Goal: Task Accomplishment & Management: Use online tool/utility

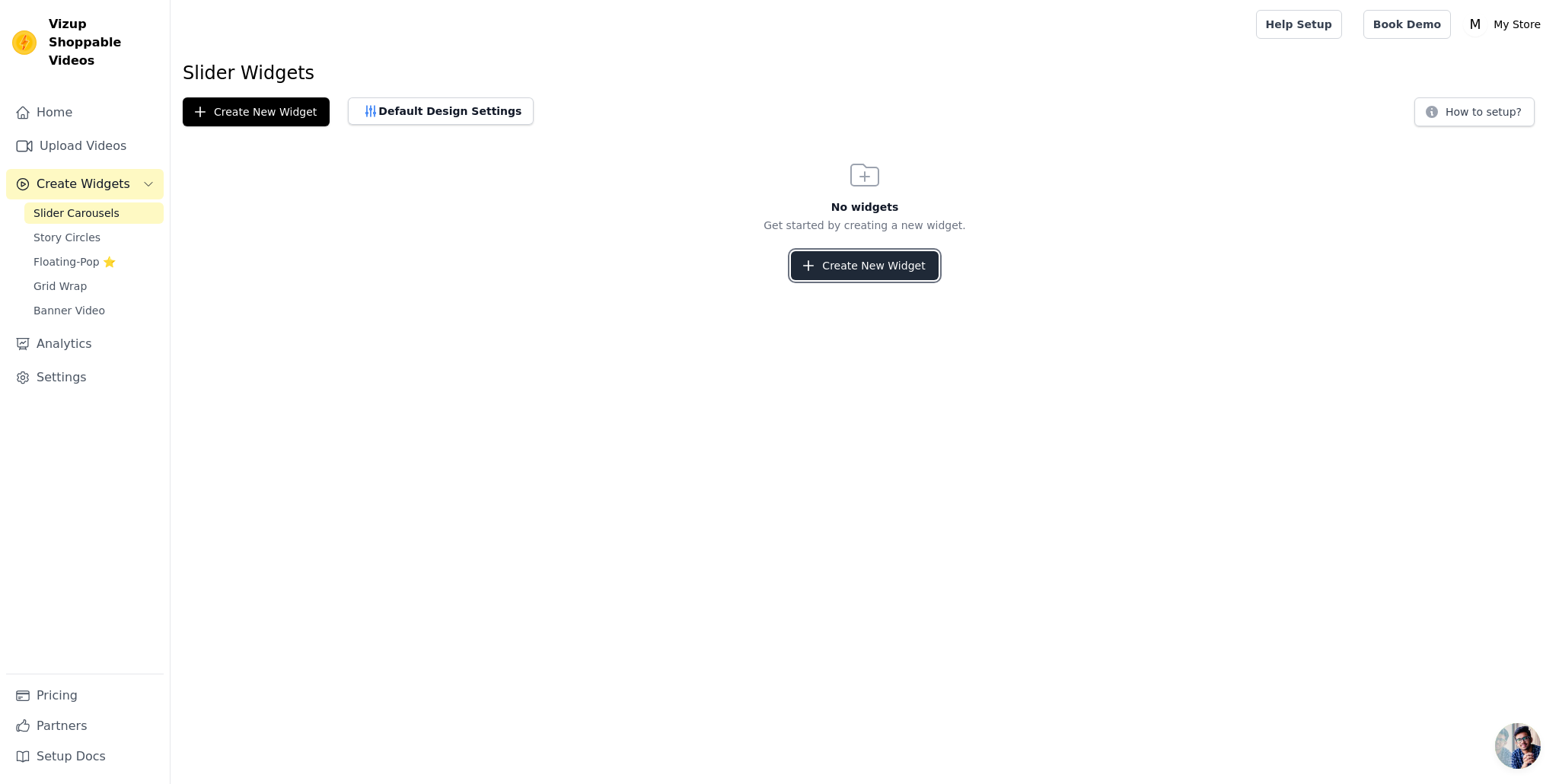
click at [855, 268] on button "Create New Widget" at bounding box center [864, 265] width 147 height 29
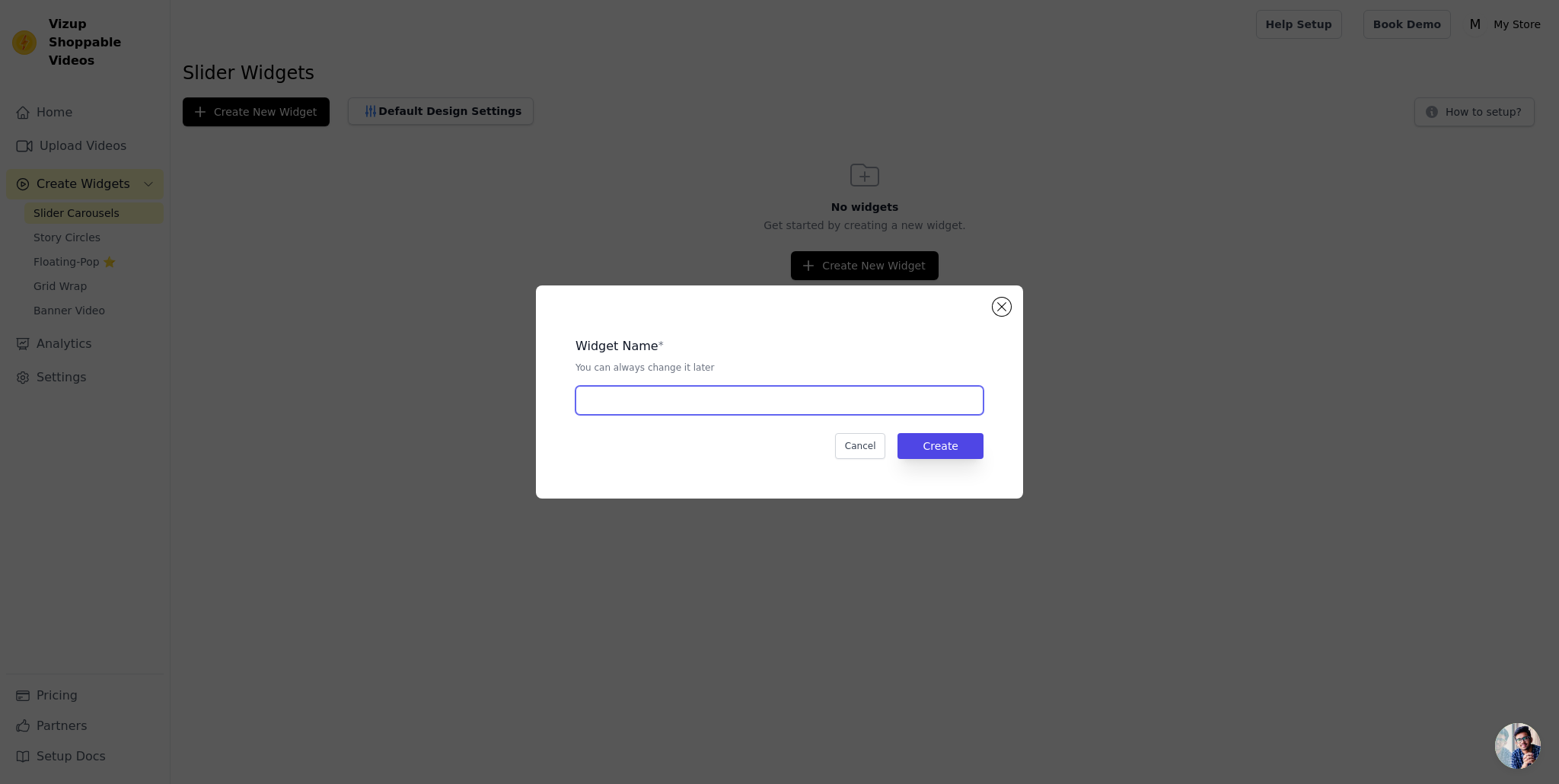
click at [803, 388] on input "text" at bounding box center [779, 400] width 408 height 29
type input "V"
type input "UGC Social Proof"
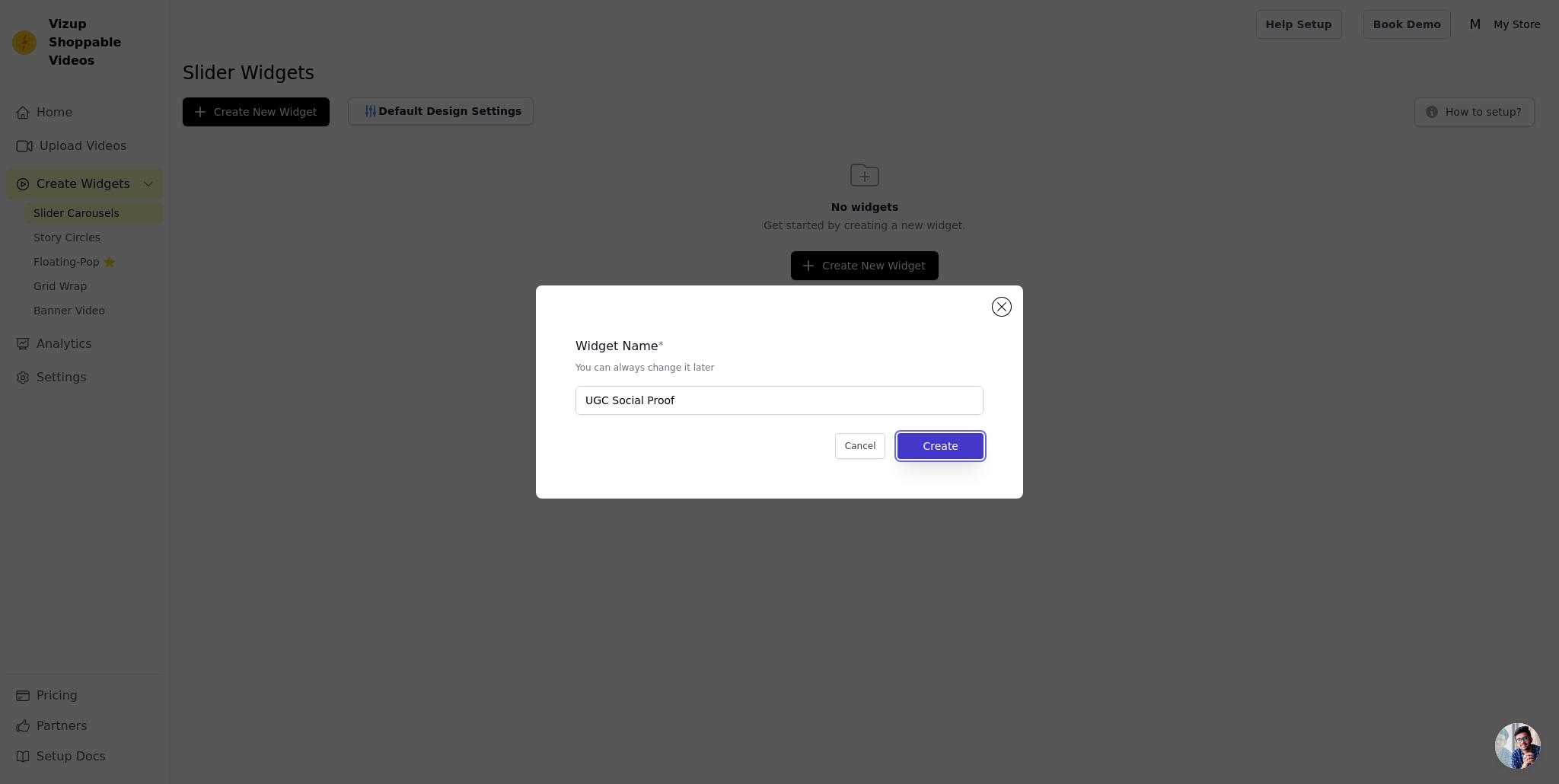
click at [966, 444] on button "Create" at bounding box center [940, 446] width 86 height 26
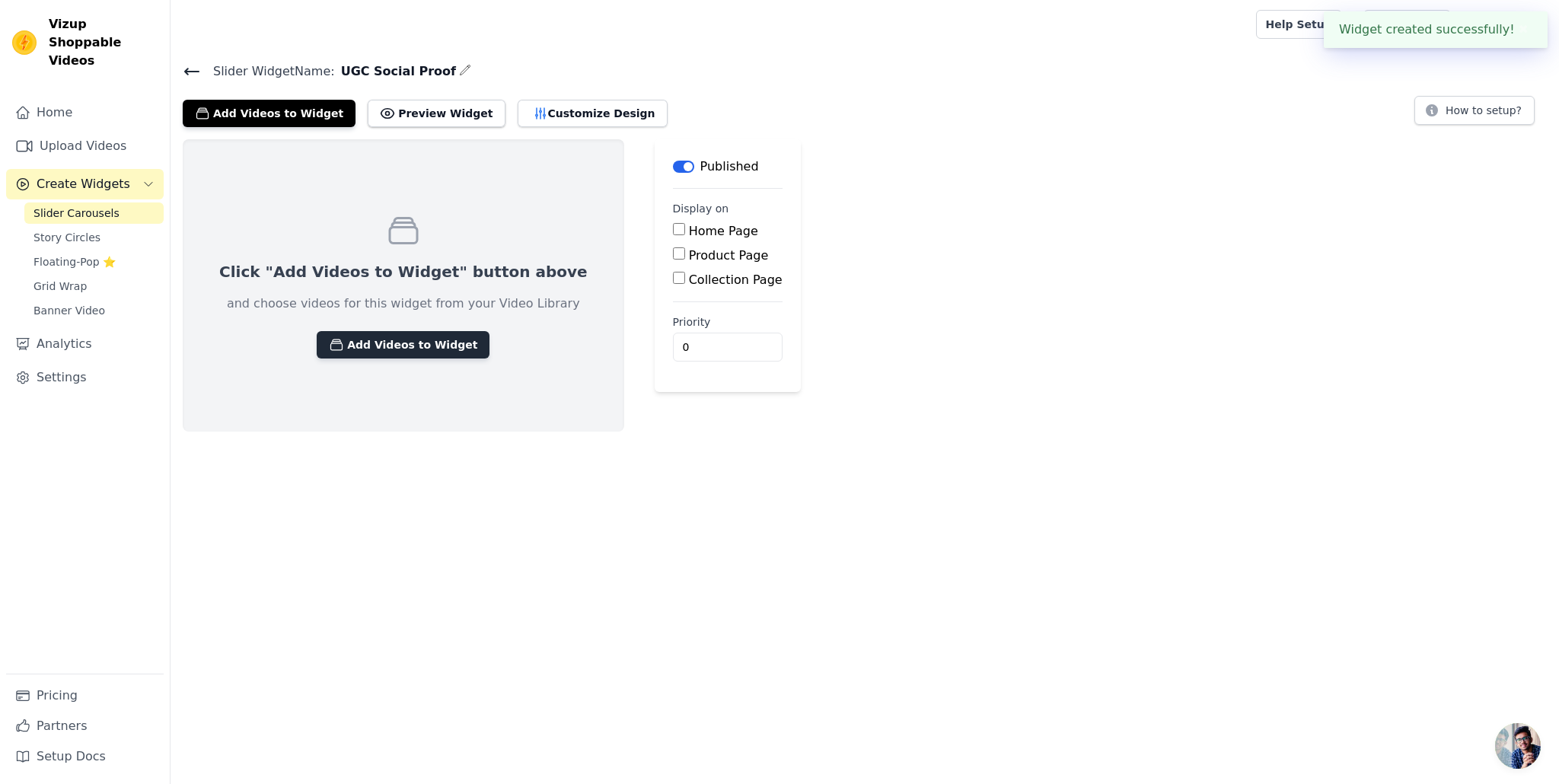
click at [356, 345] on button "Add Videos to Widget" at bounding box center [403, 344] width 173 height 28
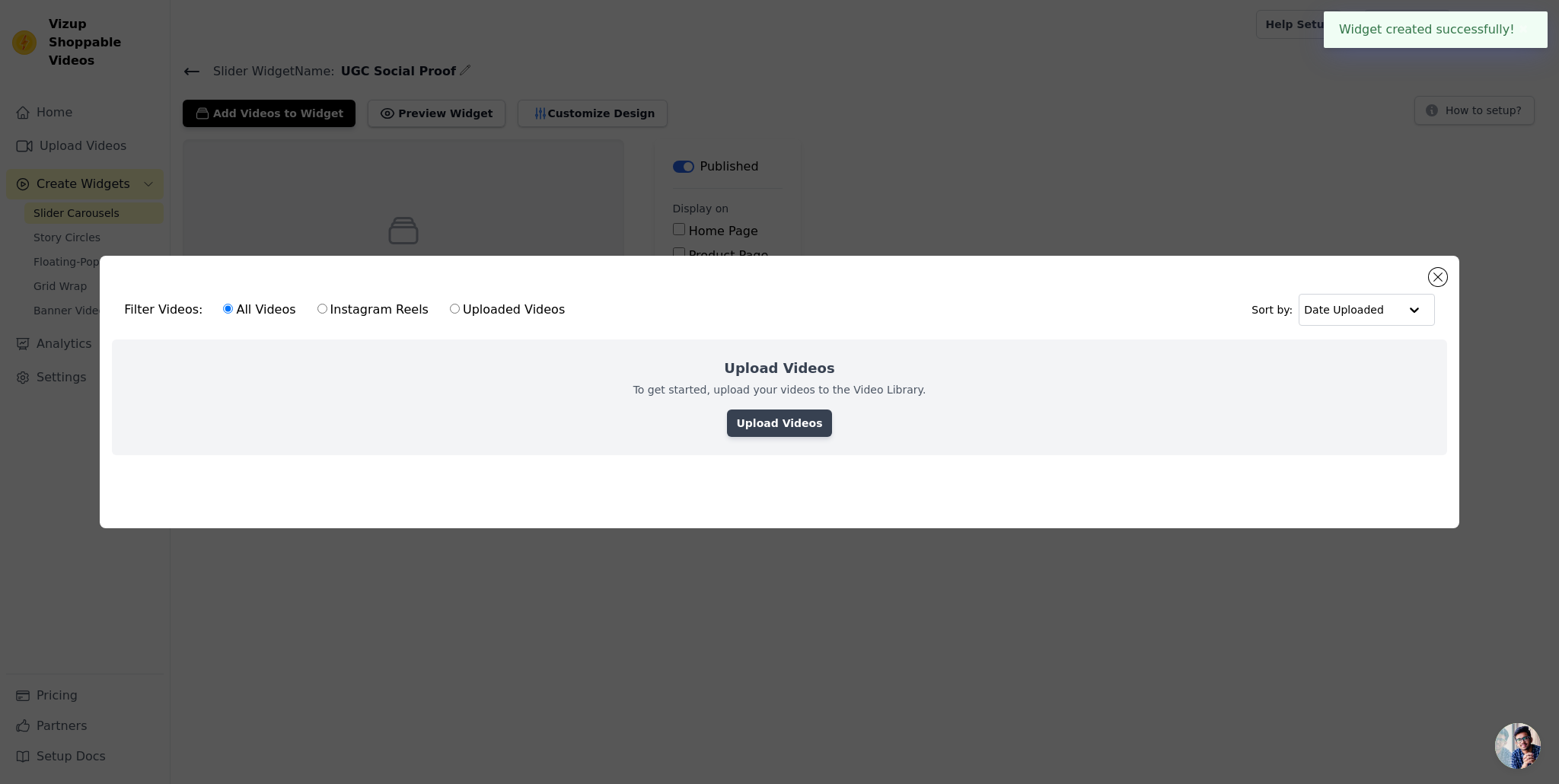
click at [746, 428] on link "Upload Videos" at bounding box center [780, 423] width 105 height 28
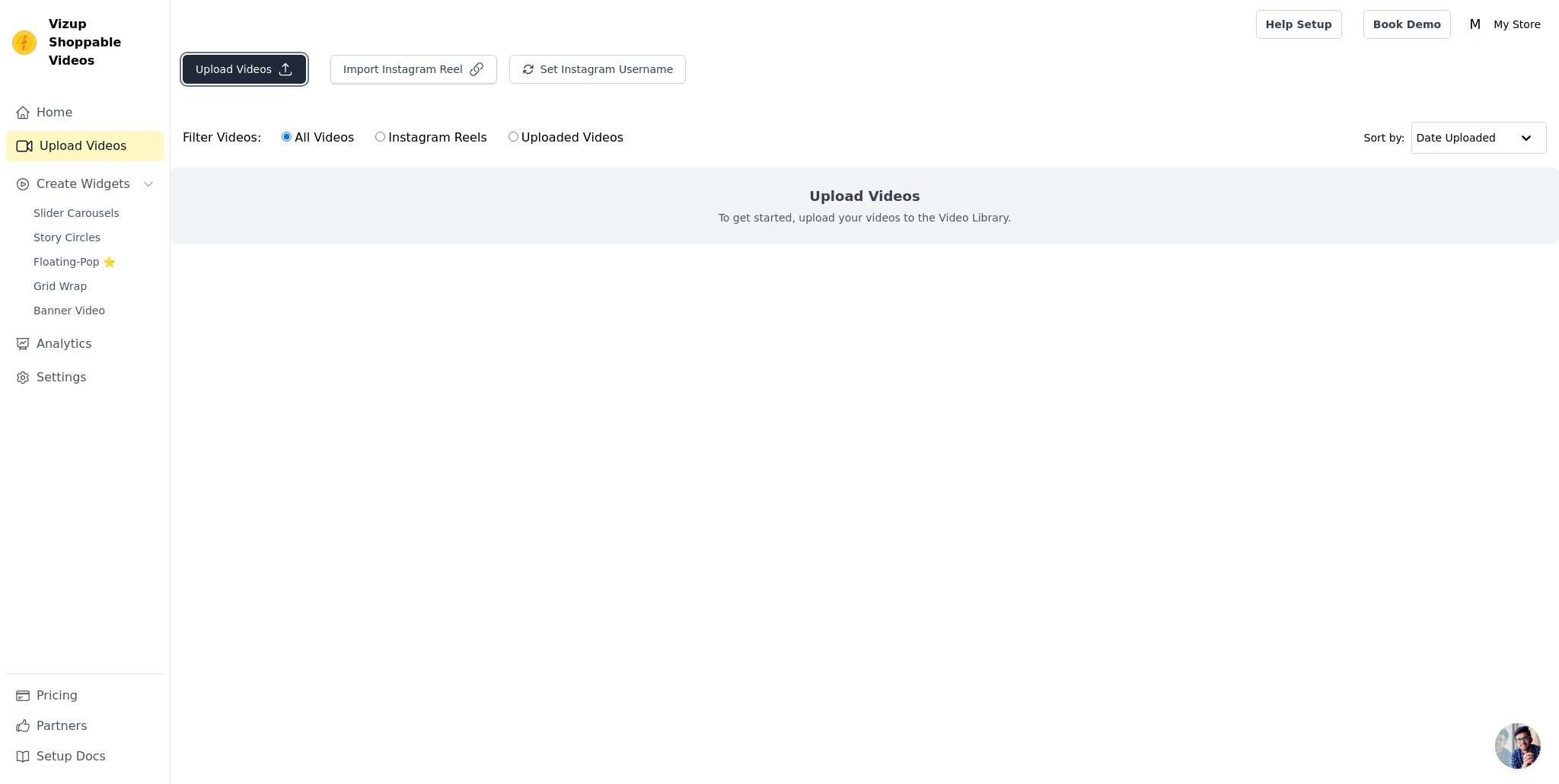
click at [227, 74] on button "Upload Videos" at bounding box center [244, 69] width 124 height 29
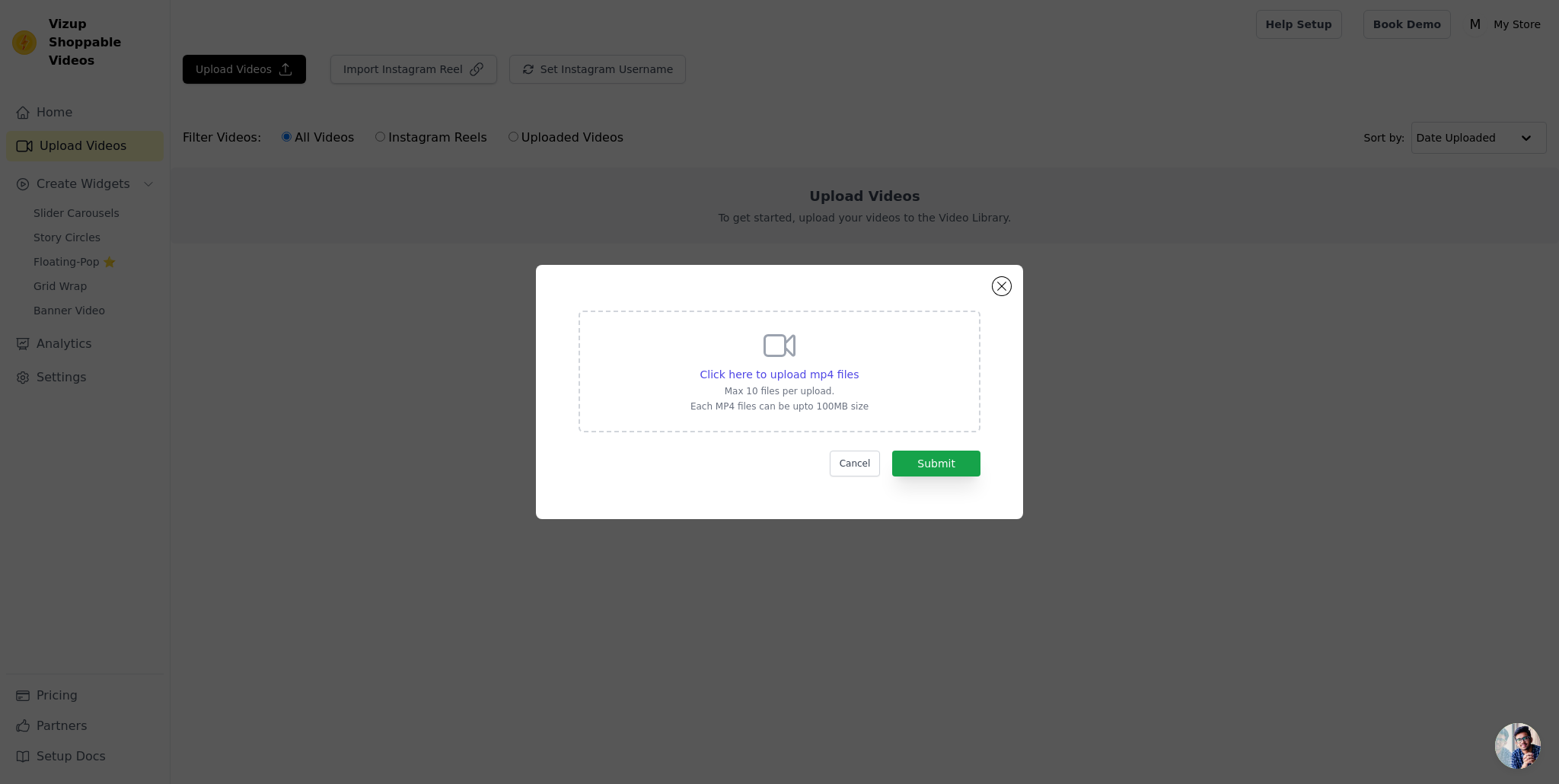
click at [869, 361] on div "Click here to upload mp4 files Max 10 files per upload. Each MP4 files can be u…" at bounding box center [779, 372] width 402 height 122
click at [858, 366] on input "Click here to upload mp4 files Max 10 files per upload. Each MP4 files can be u…" at bounding box center [857, 366] width 1 height 1
type input "C:\fakepath\kling_20250909_Image_to_Video_this_woman_2866_0.mp4"
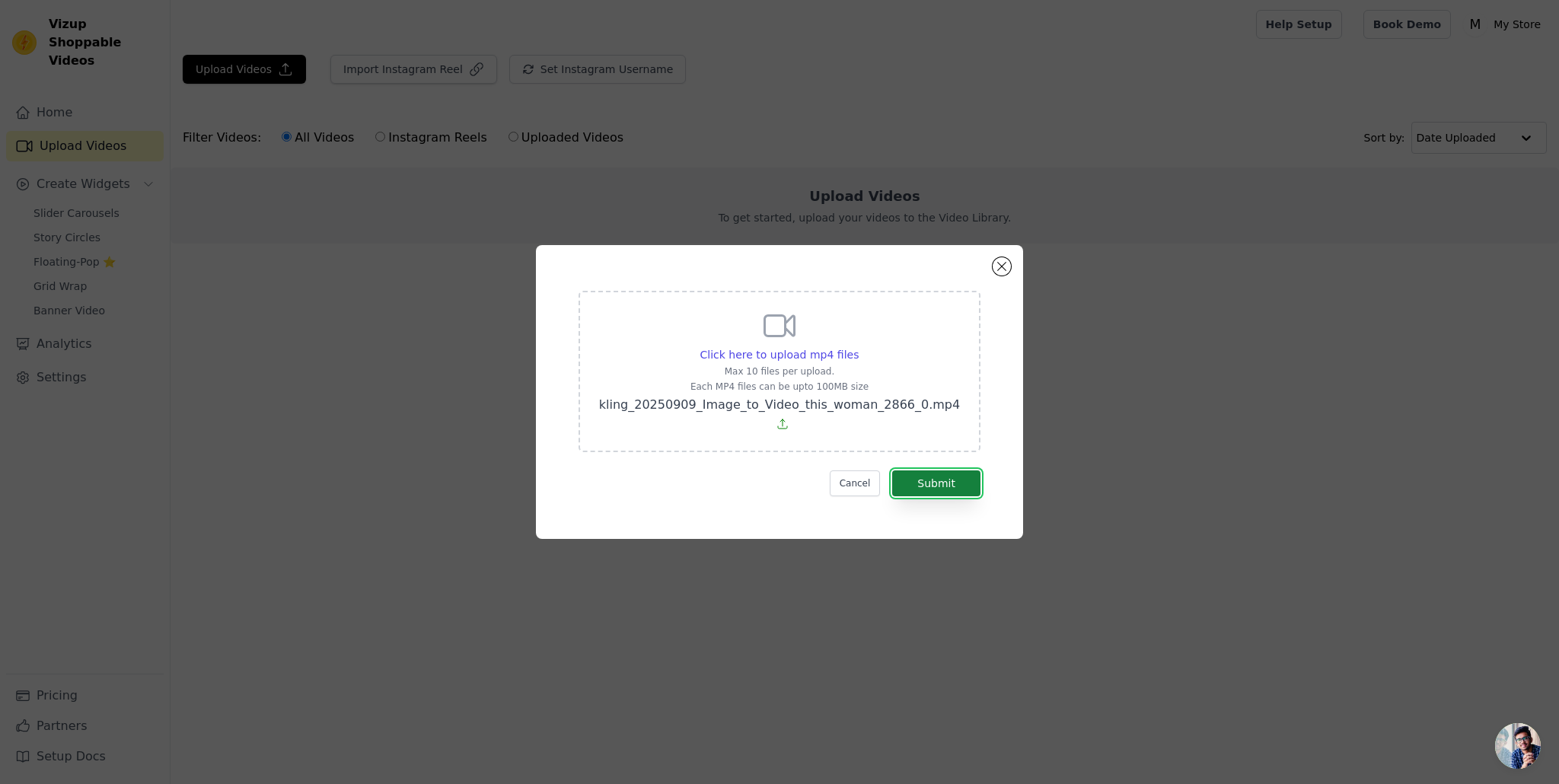
click at [958, 475] on button "Submit" at bounding box center [935, 483] width 88 height 26
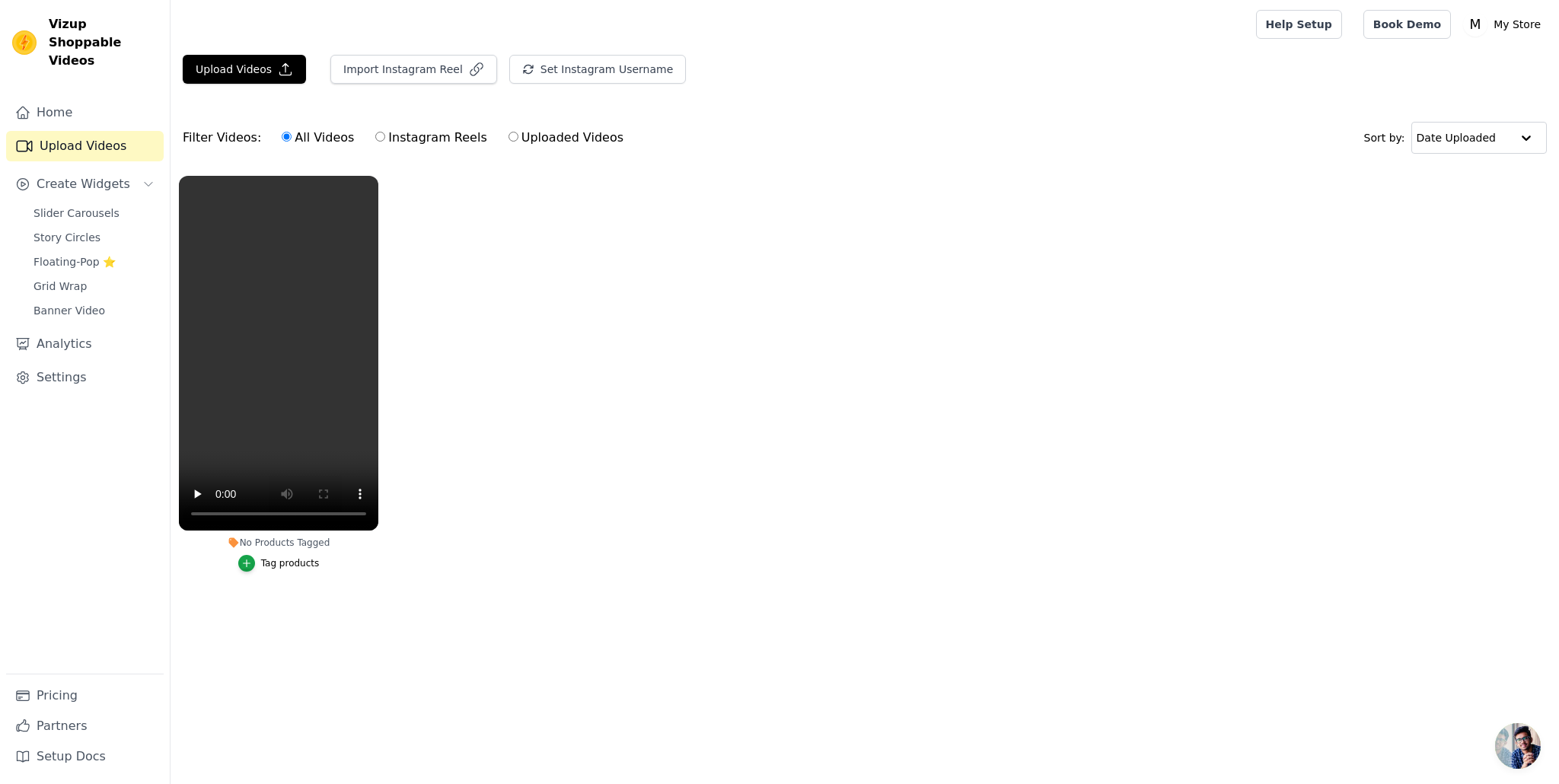
click at [303, 567] on div "Tag products" at bounding box center [291, 563] width 59 height 12
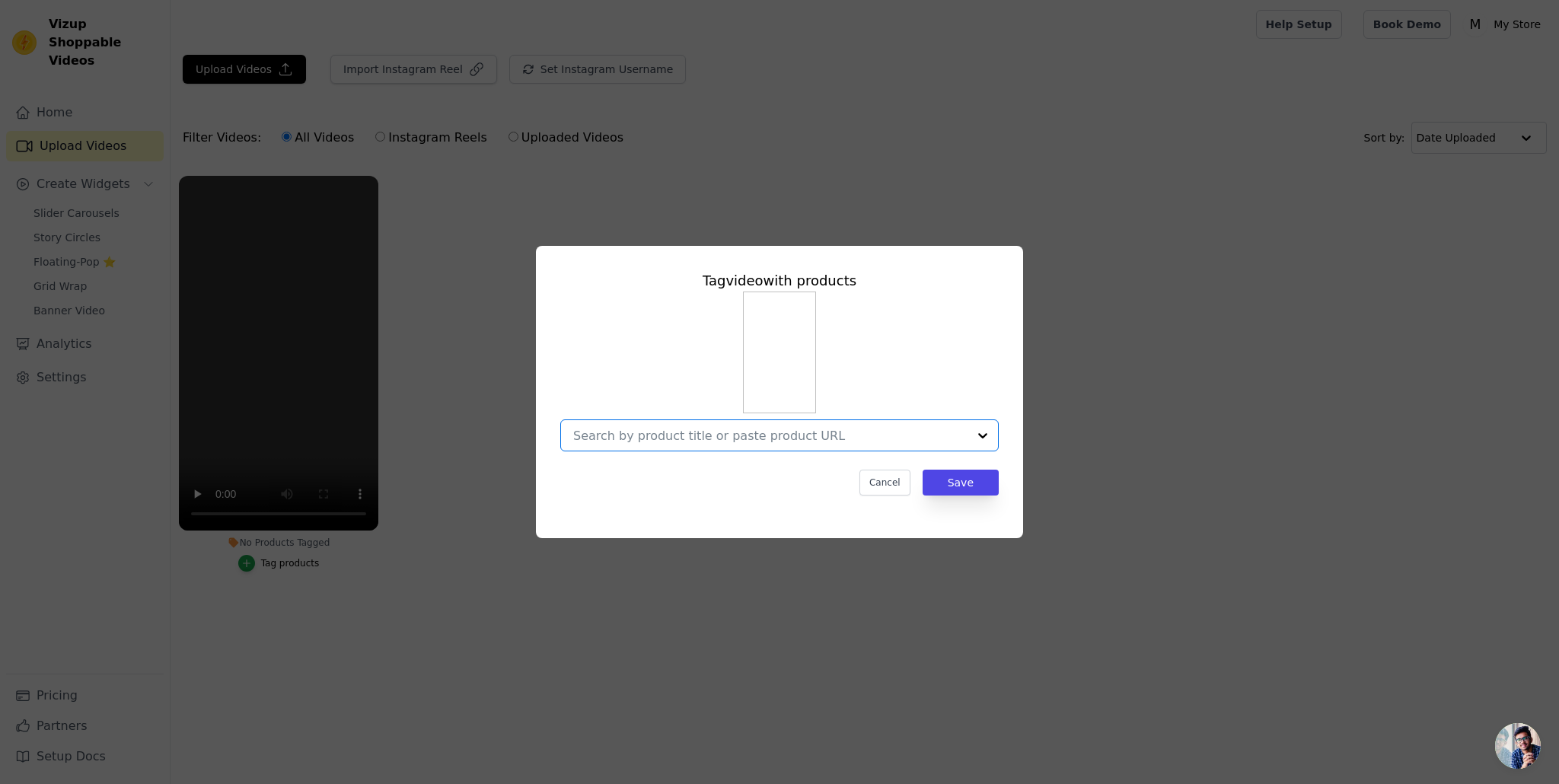
click at [693, 441] on input "No Products Tagged Tag video with products Option undefined, selected. Select i…" at bounding box center [770, 435] width 395 height 14
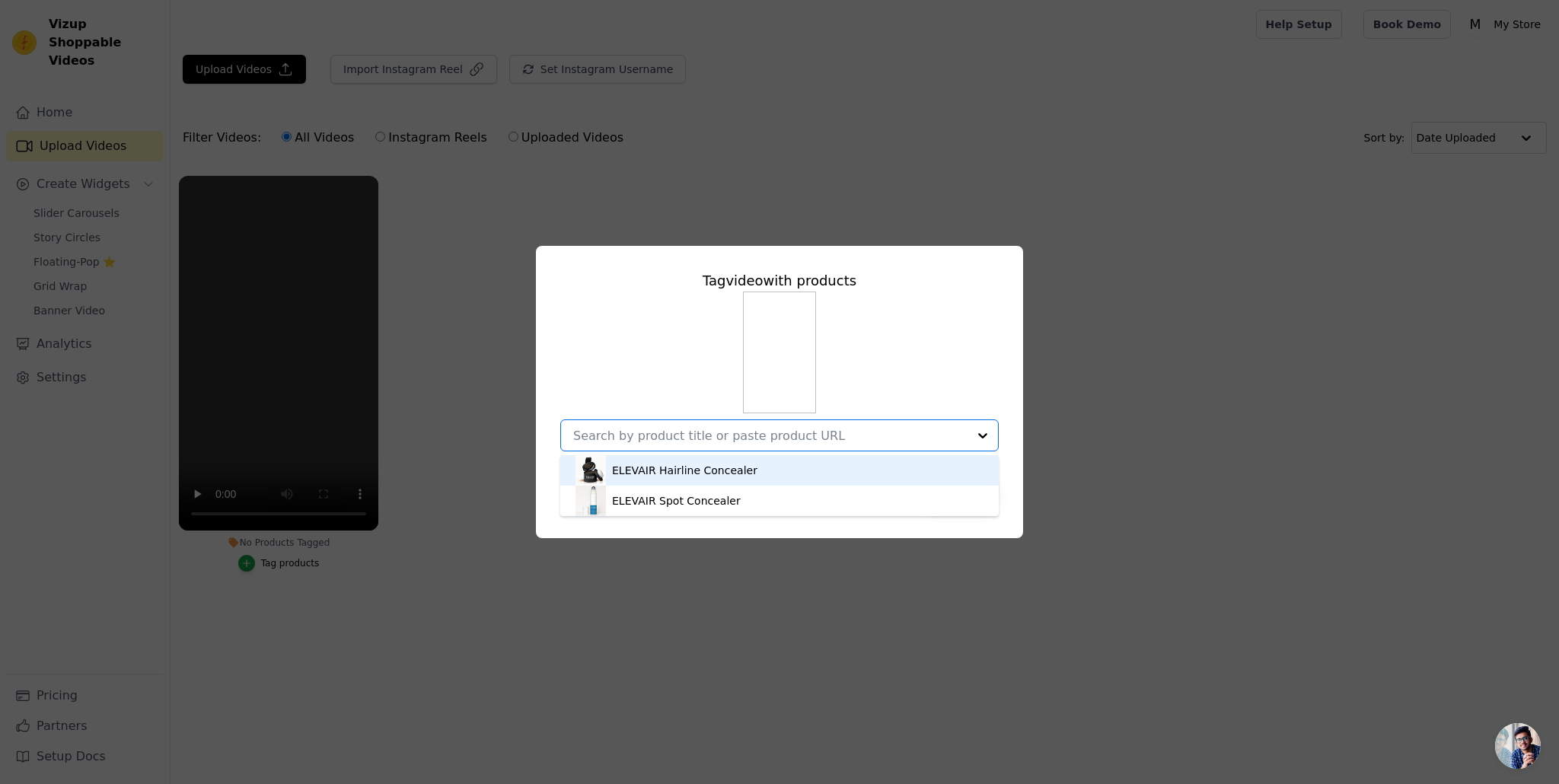
click at [693, 468] on div "ELEVAIR Hairline Concealer" at bounding box center [684, 470] width 145 height 15
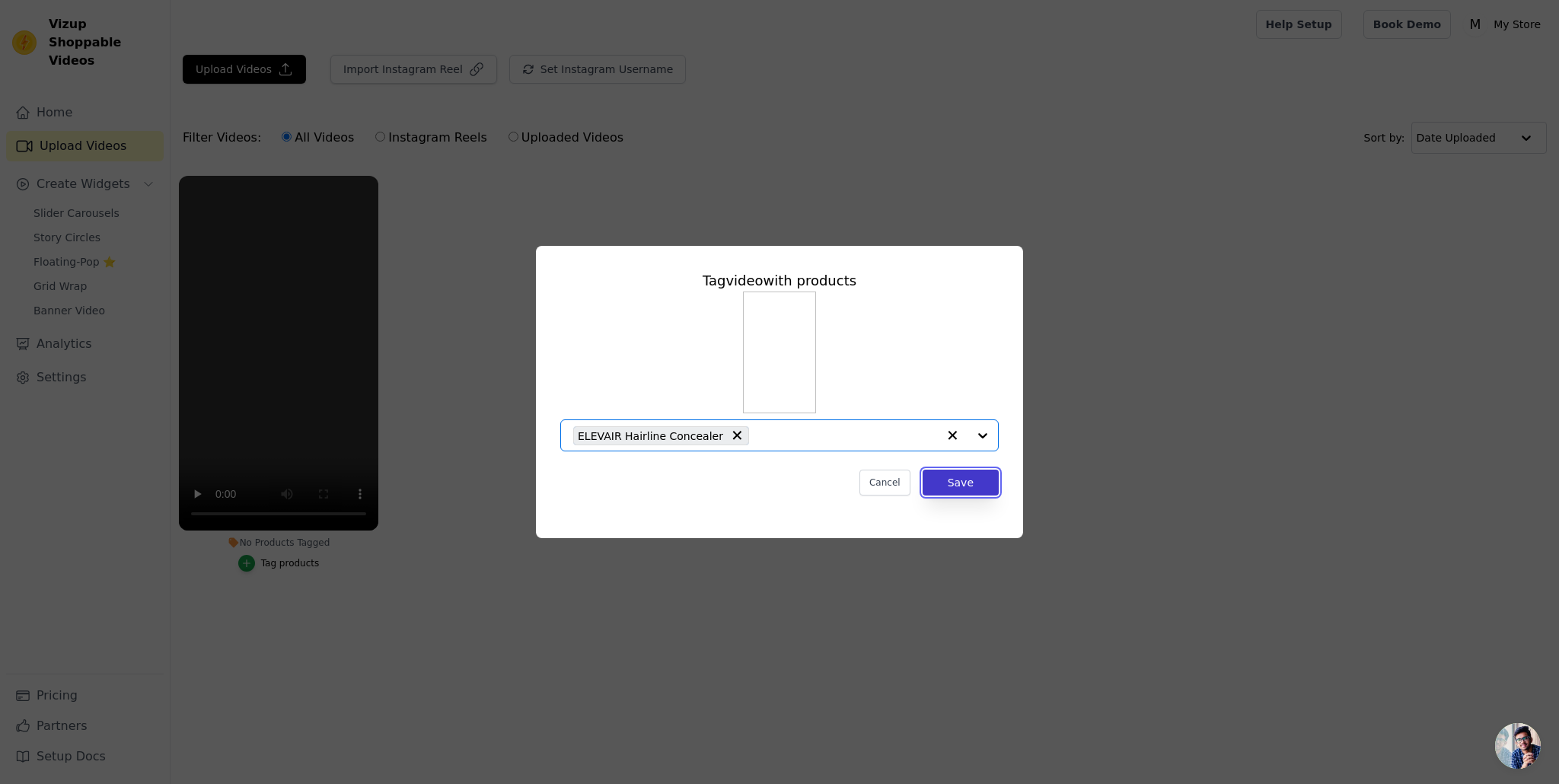
click at [955, 484] on button "Save" at bounding box center [960, 482] width 76 height 26
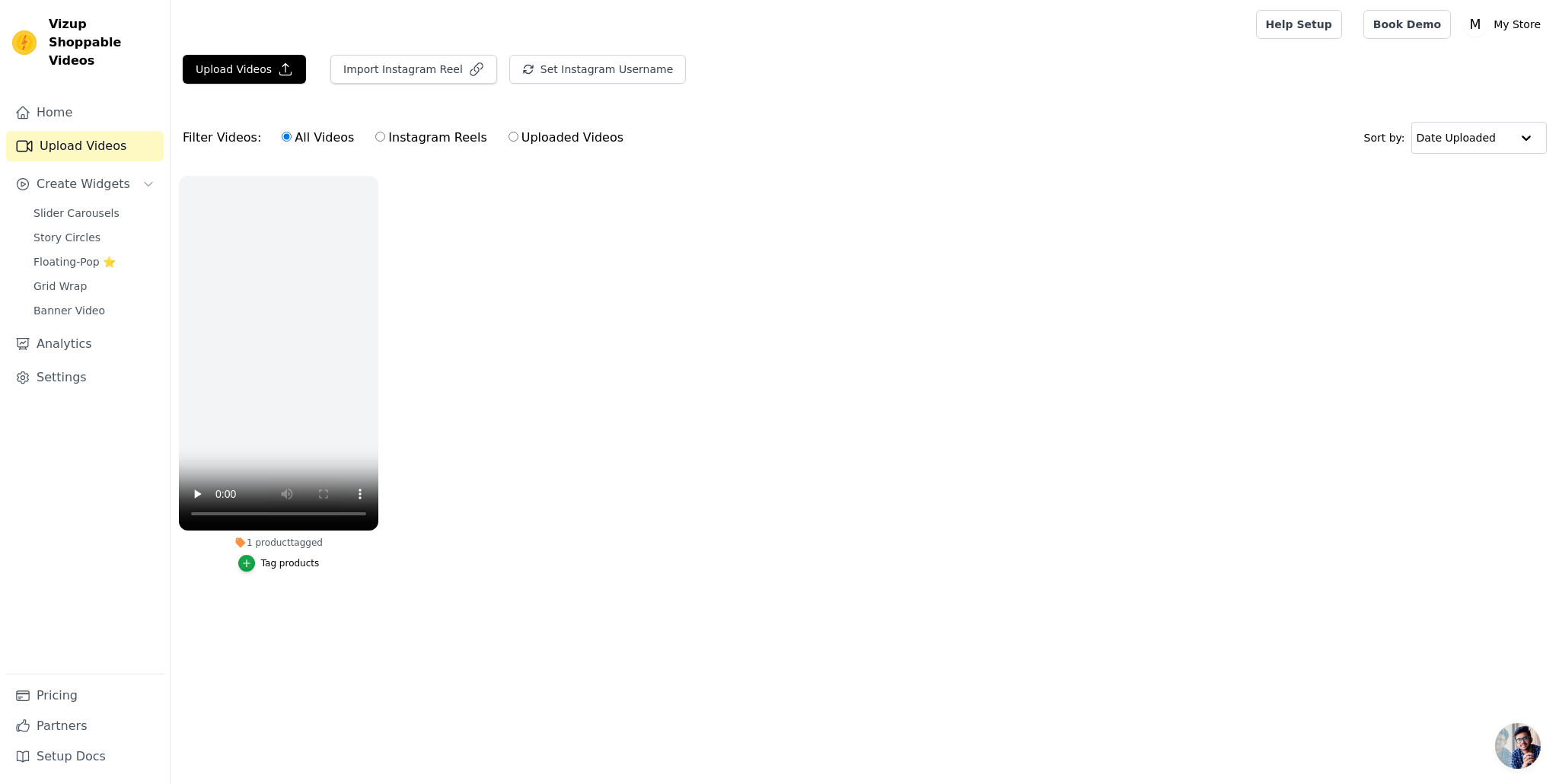
click at [500, 433] on ul "1 product tagged Tag products" at bounding box center [864, 389] width 1388 height 443
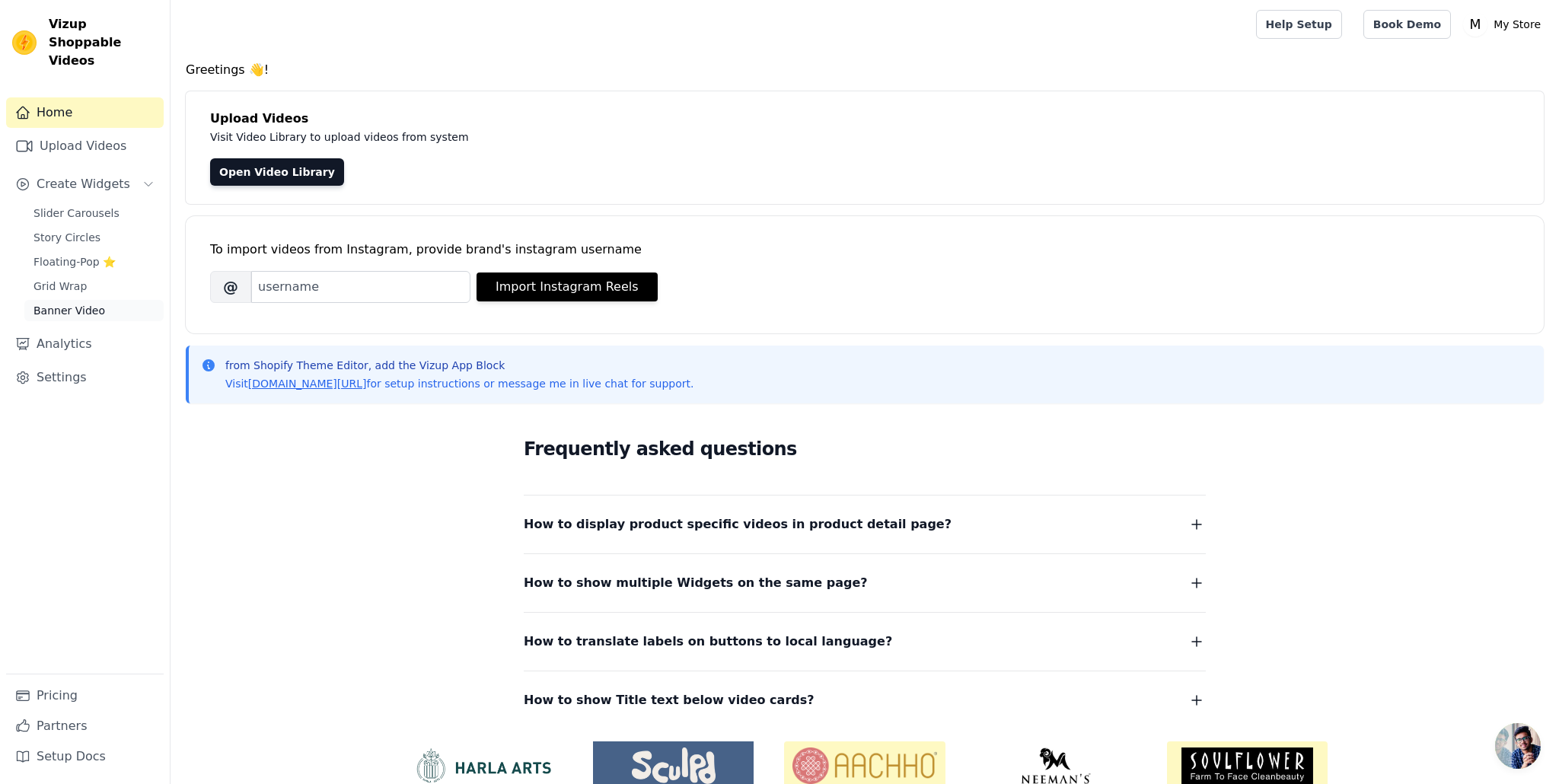
click at [87, 303] on span "Banner Video" at bounding box center [68, 311] width 71 height 15
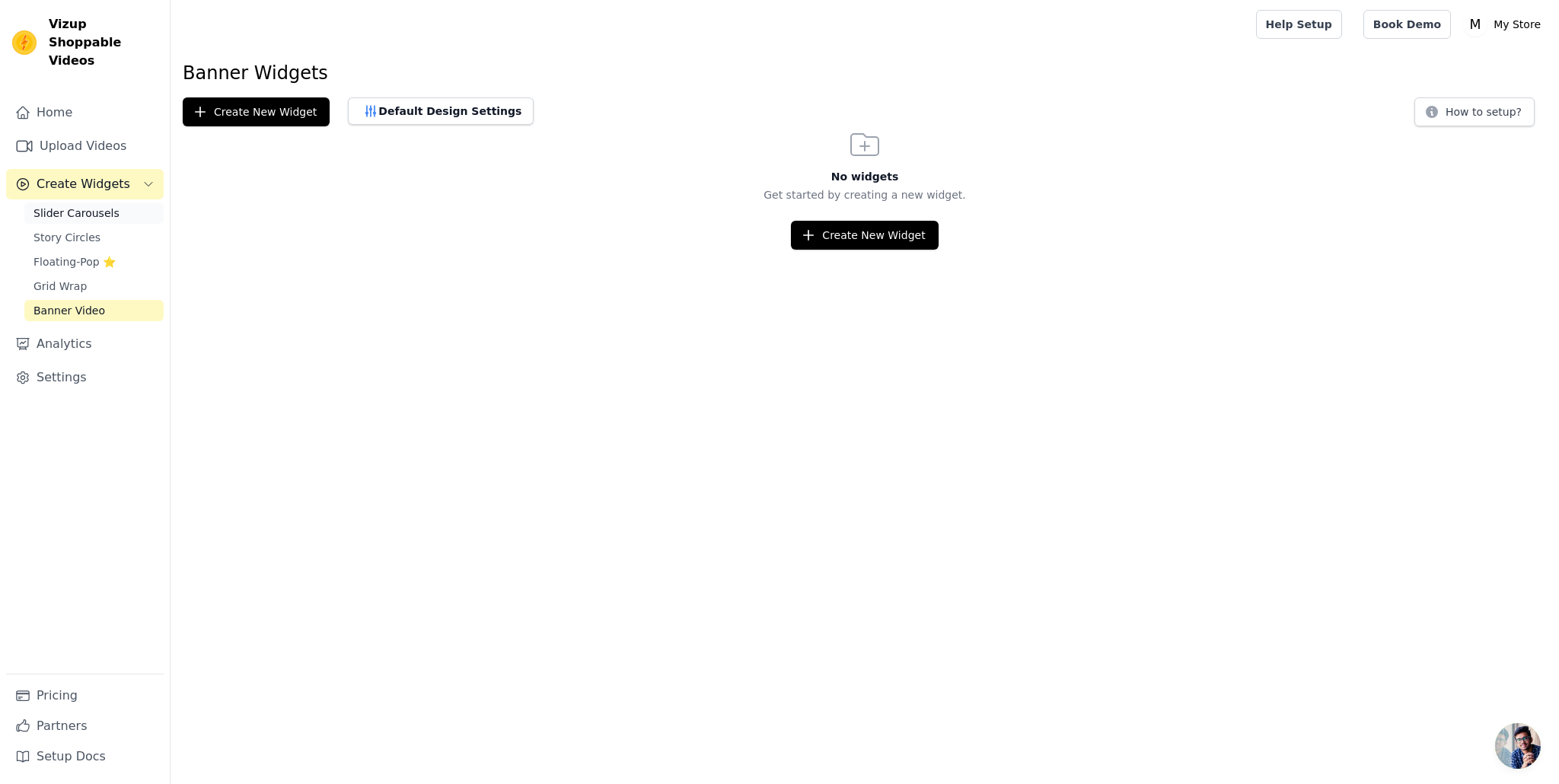
click at [103, 205] on span "Slider Carousels" at bounding box center [76, 213] width 86 height 15
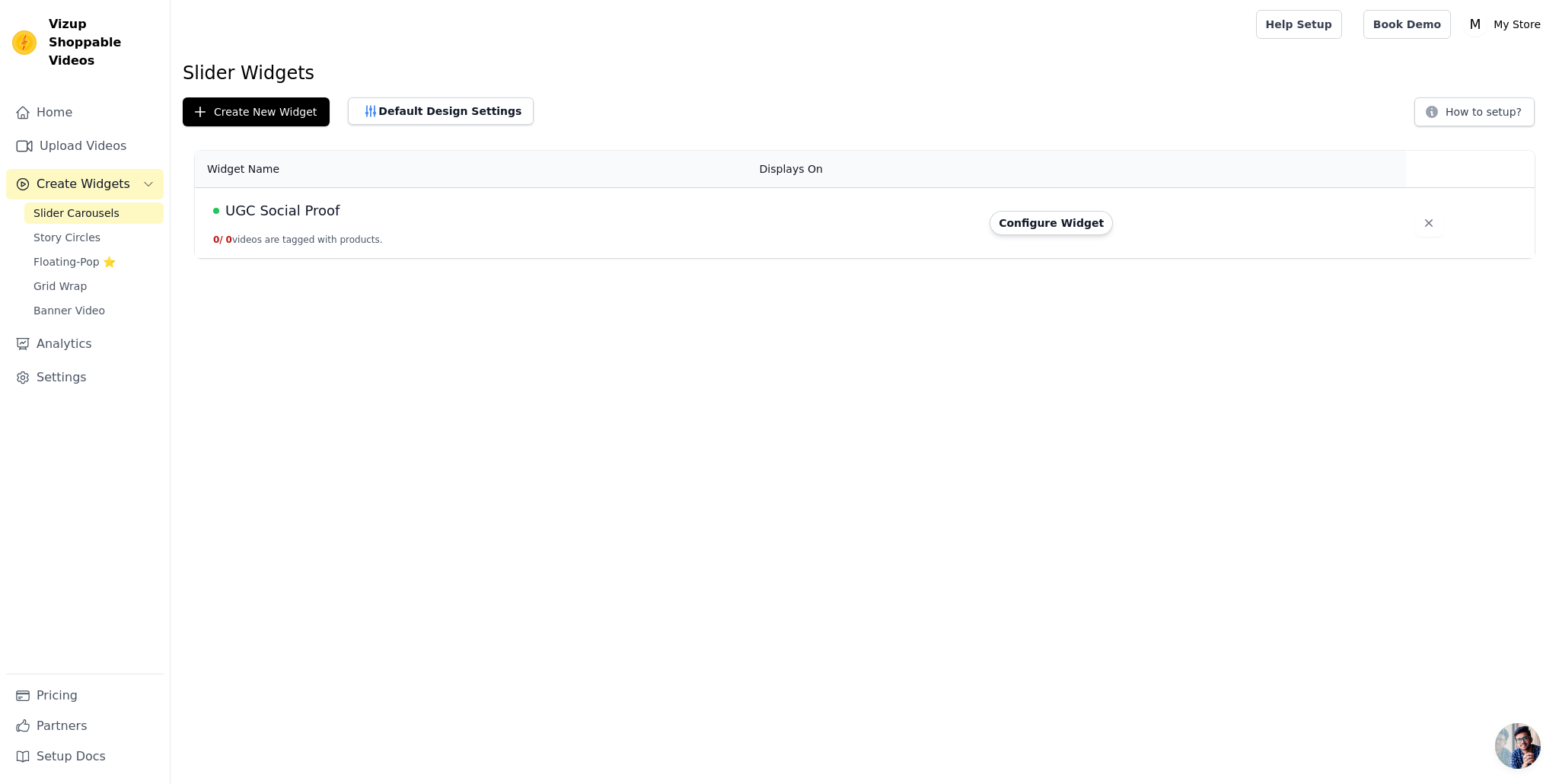
click at [1049, 220] on button "Configure Widget" at bounding box center [1051, 223] width 124 height 25
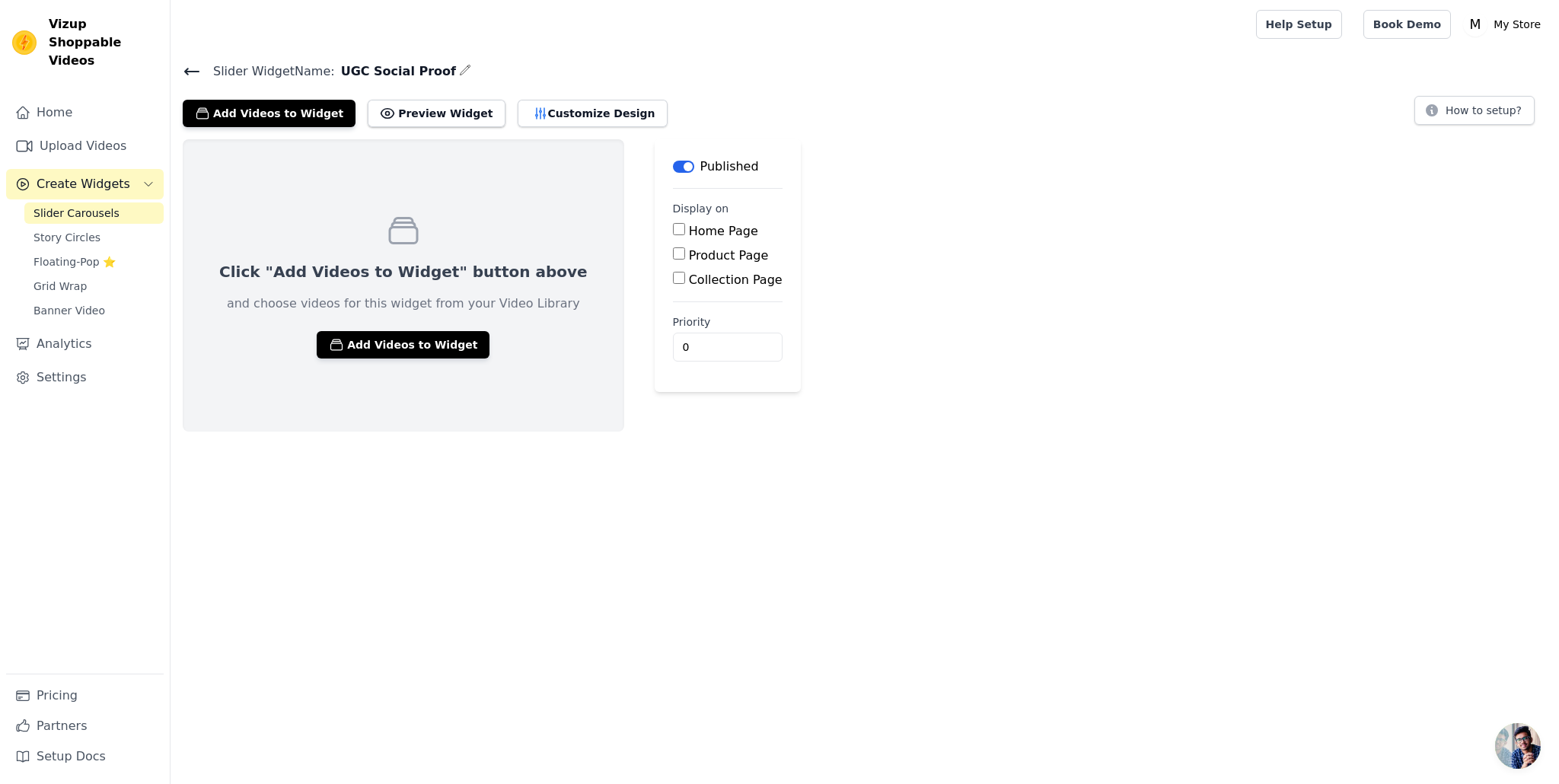
click at [673, 253] on input "Product Page" at bounding box center [679, 253] width 12 height 12
checkbox input "true"
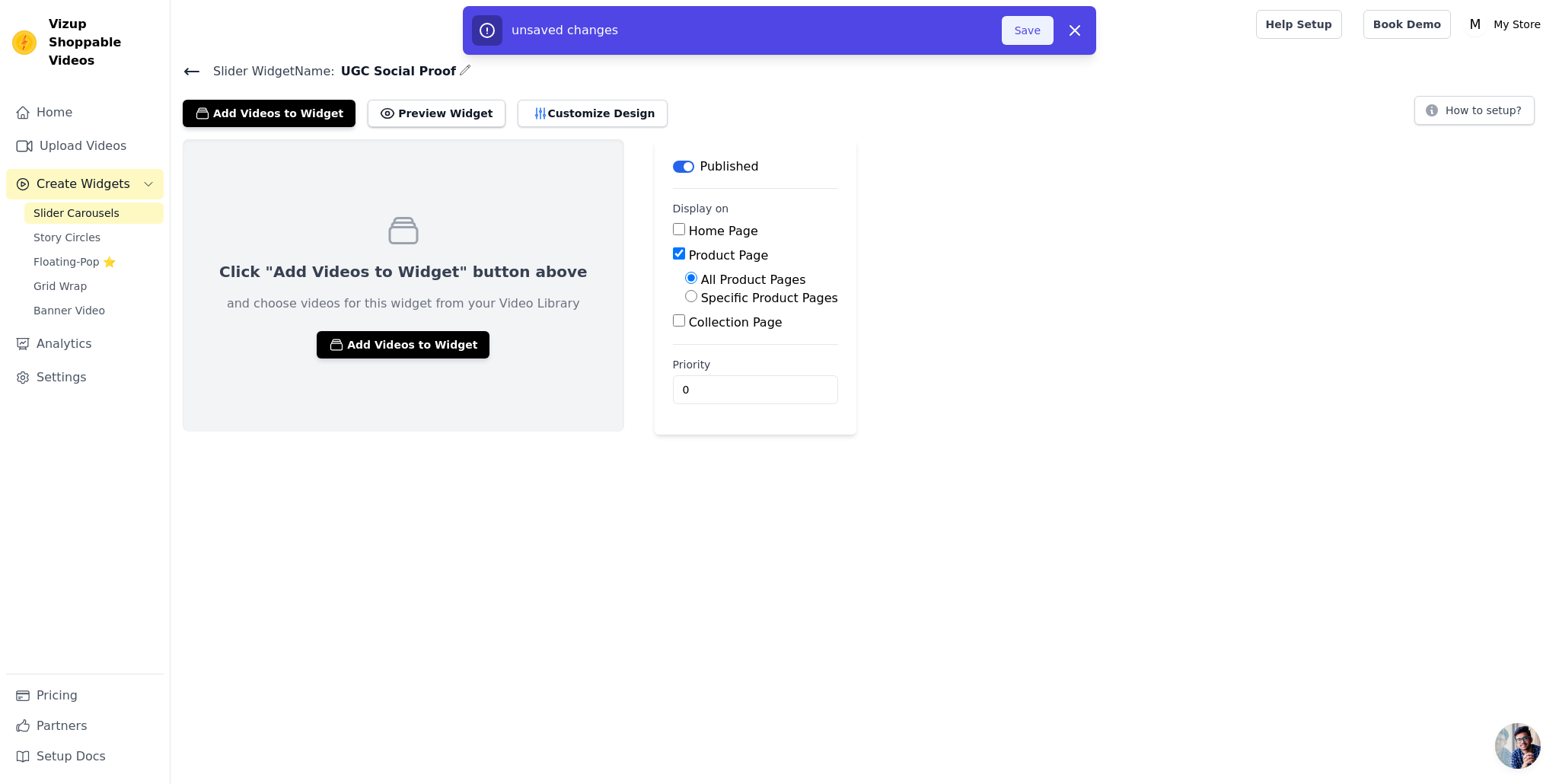
click at [1039, 29] on button "Save" at bounding box center [1028, 30] width 51 height 29
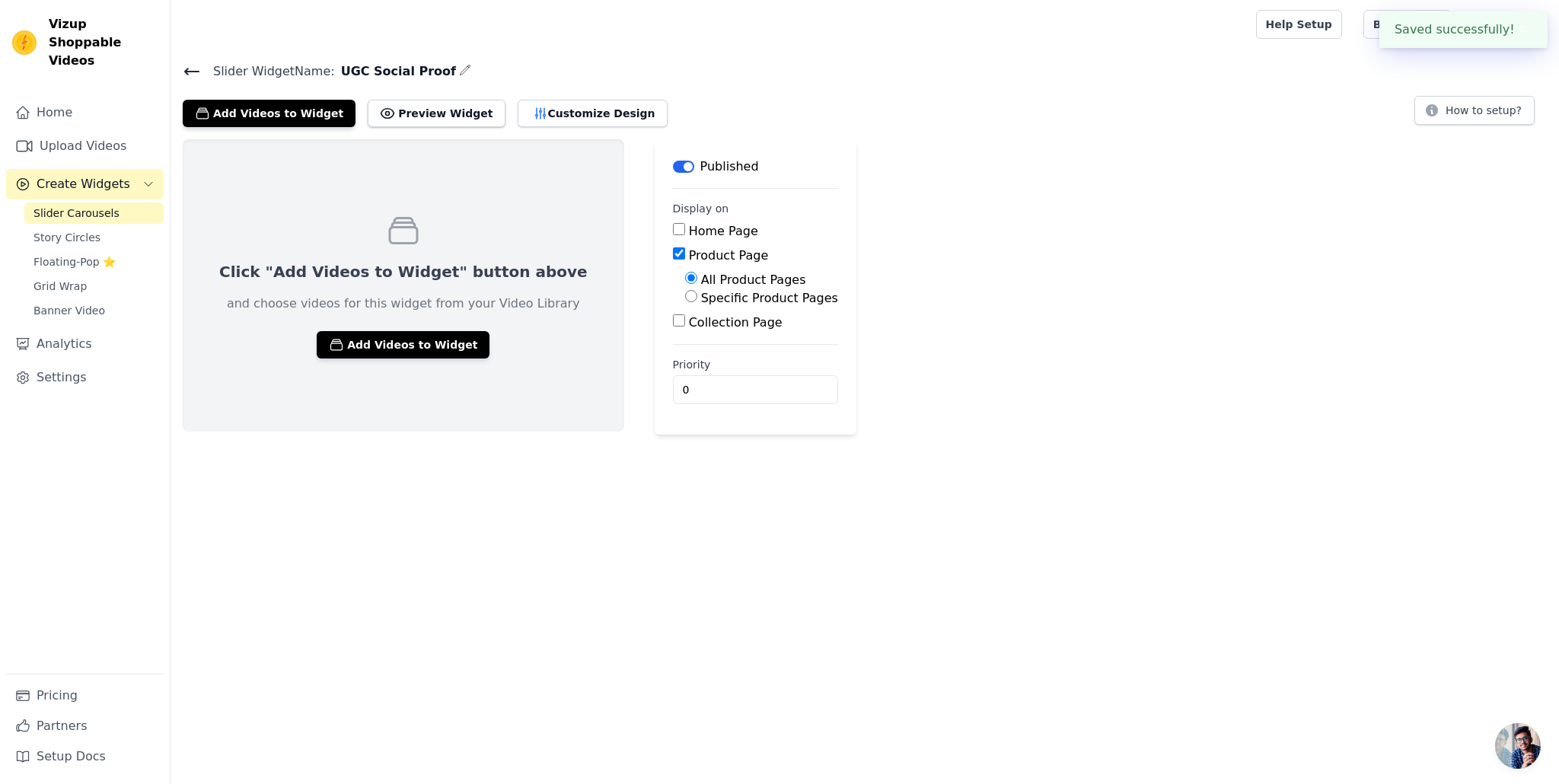
click at [1032, 26] on div at bounding box center [710, 24] width 1055 height 48
click at [425, 112] on button "Preview Widget" at bounding box center [436, 113] width 137 height 28
click at [92, 303] on span "Banner Video" at bounding box center [68, 311] width 71 height 15
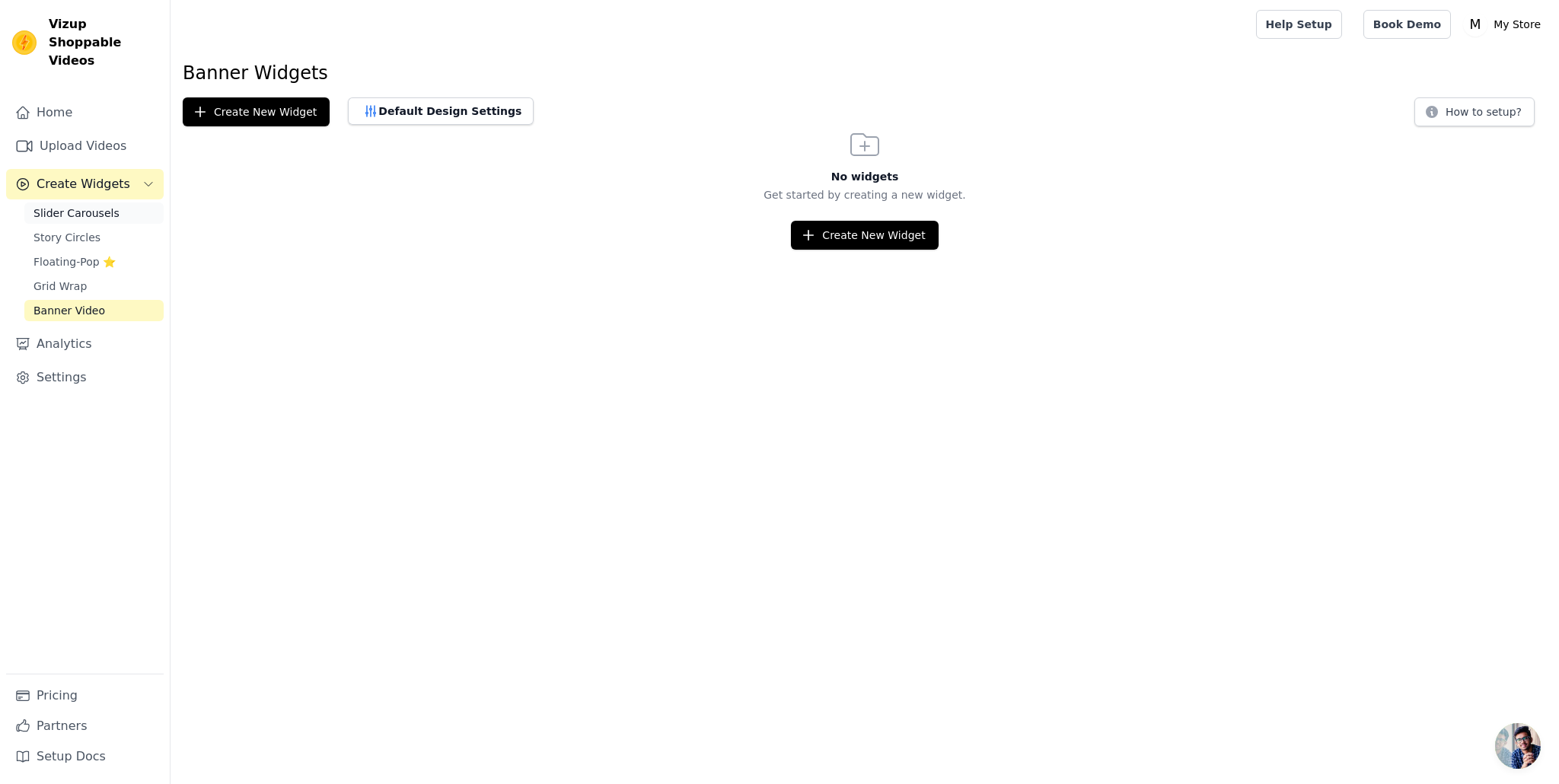
click at [88, 205] on span "Slider Carousels" at bounding box center [76, 213] width 86 height 15
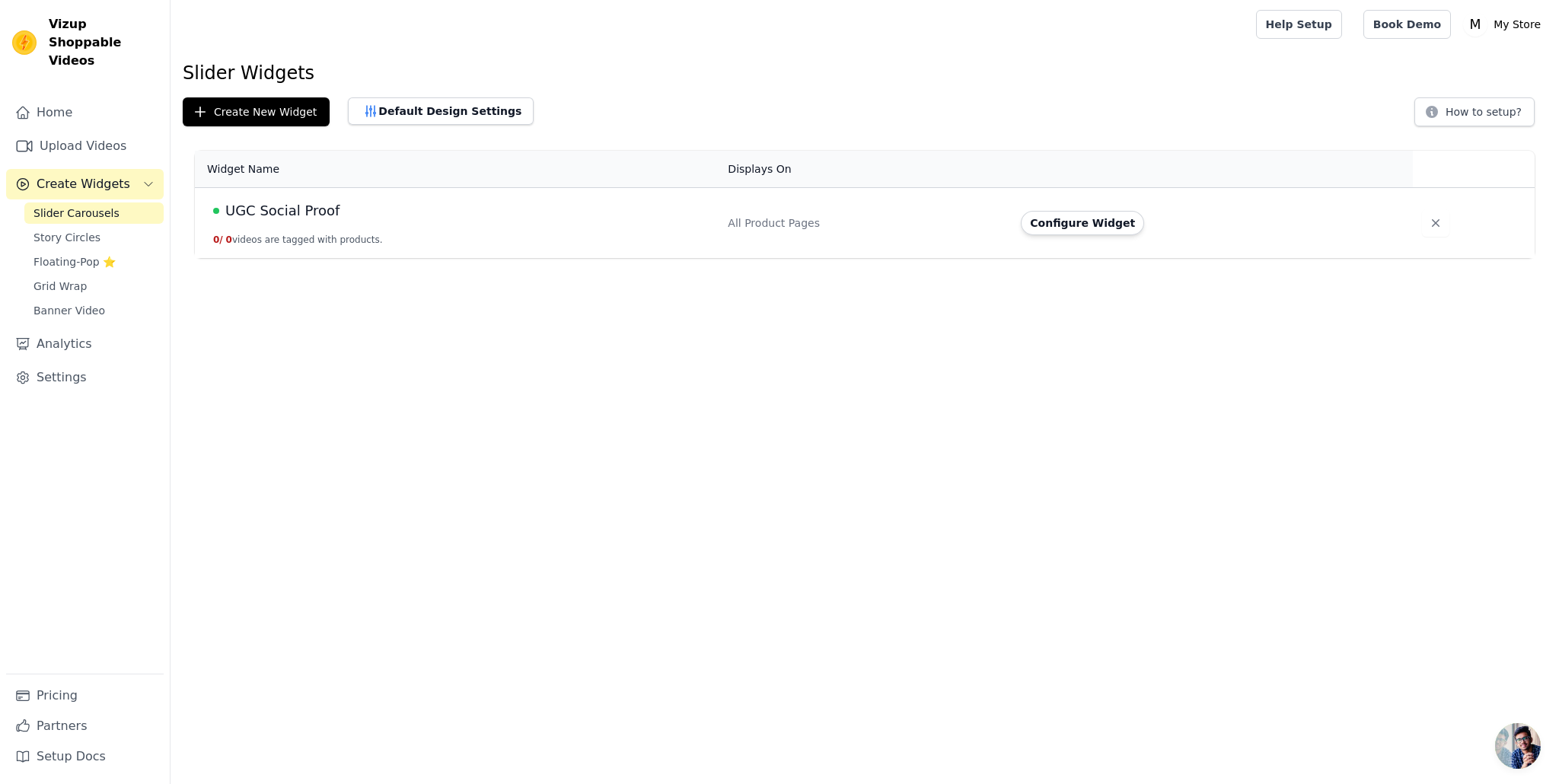
click at [392, 237] on td "UGC Social Proof 0 / 0 videos are tagged with products." at bounding box center [456, 223] width 524 height 70
click at [345, 219] on div "UGC Social Proof" at bounding box center [461, 211] width 496 height 21
click at [1146, 220] on div "Configure Widget" at bounding box center [1207, 223] width 374 height 25
click at [1115, 225] on button "Configure Widget" at bounding box center [1083, 223] width 124 height 25
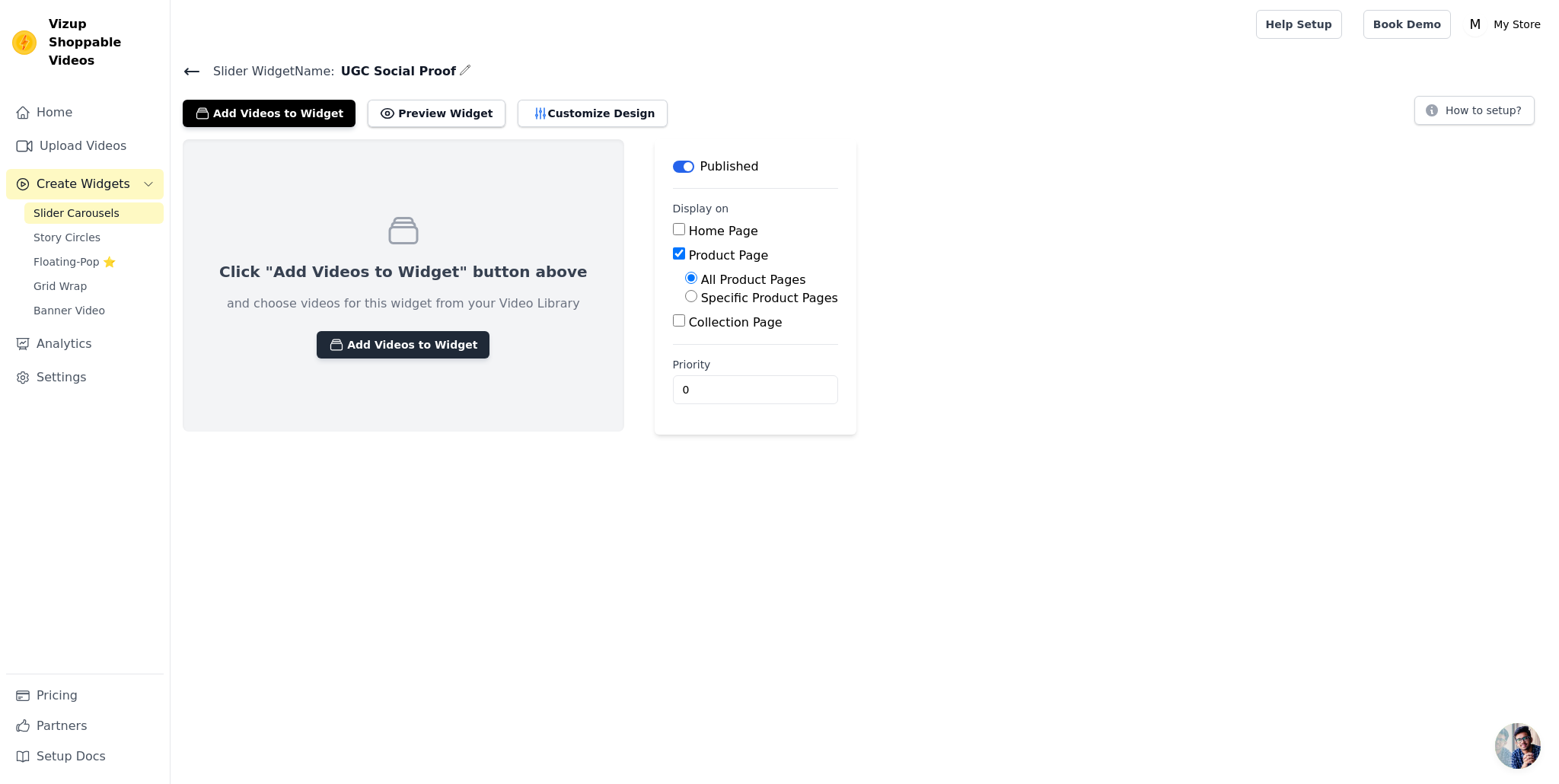
click at [380, 341] on button "Add Videos to Widget" at bounding box center [403, 344] width 173 height 28
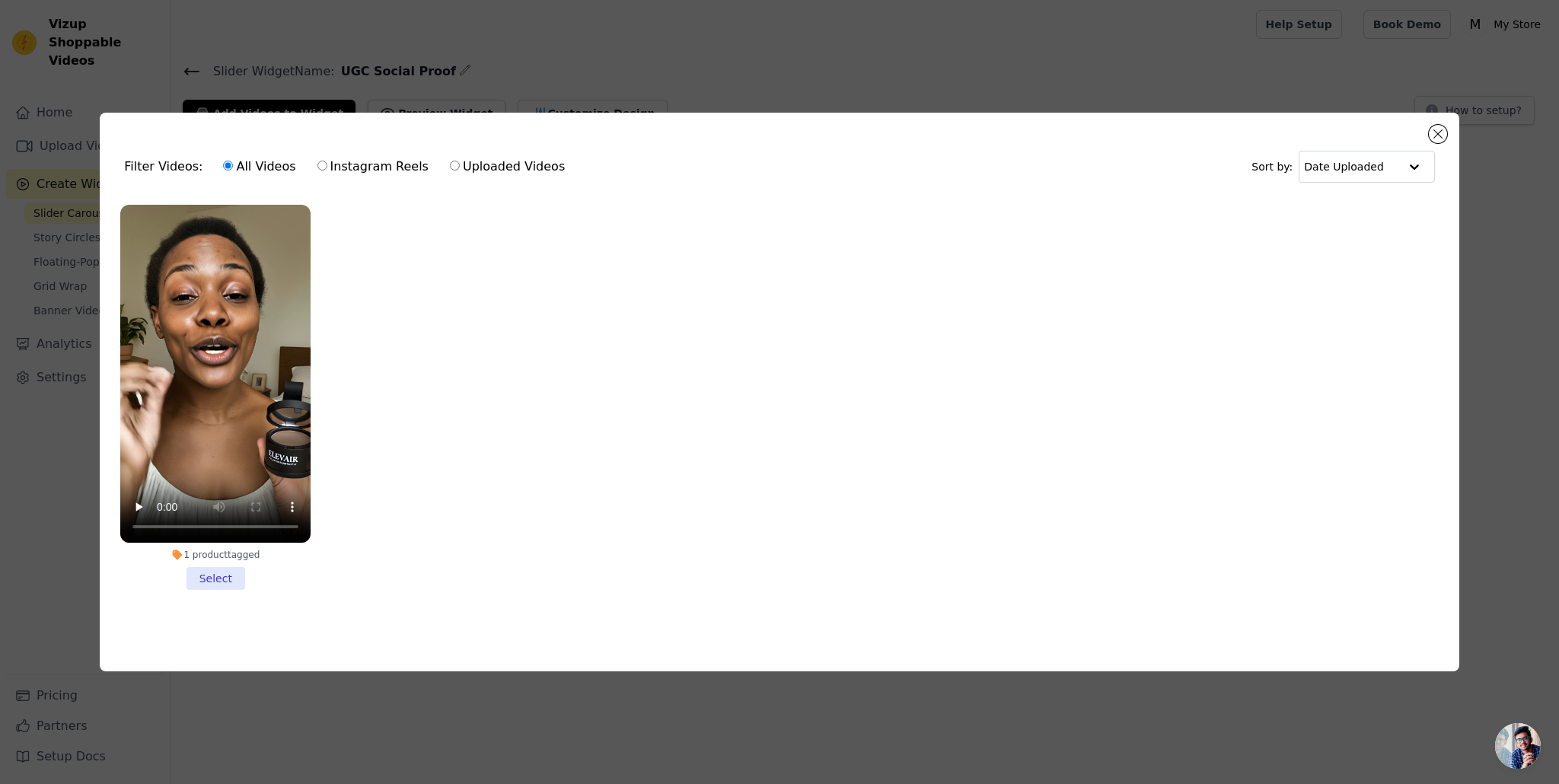
click at [202, 578] on li "1 product tagged Select" at bounding box center [216, 397] width 190 height 386
click at [0, 0] on input "1 product tagged Select" at bounding box center [0, 0] width 0 height 0
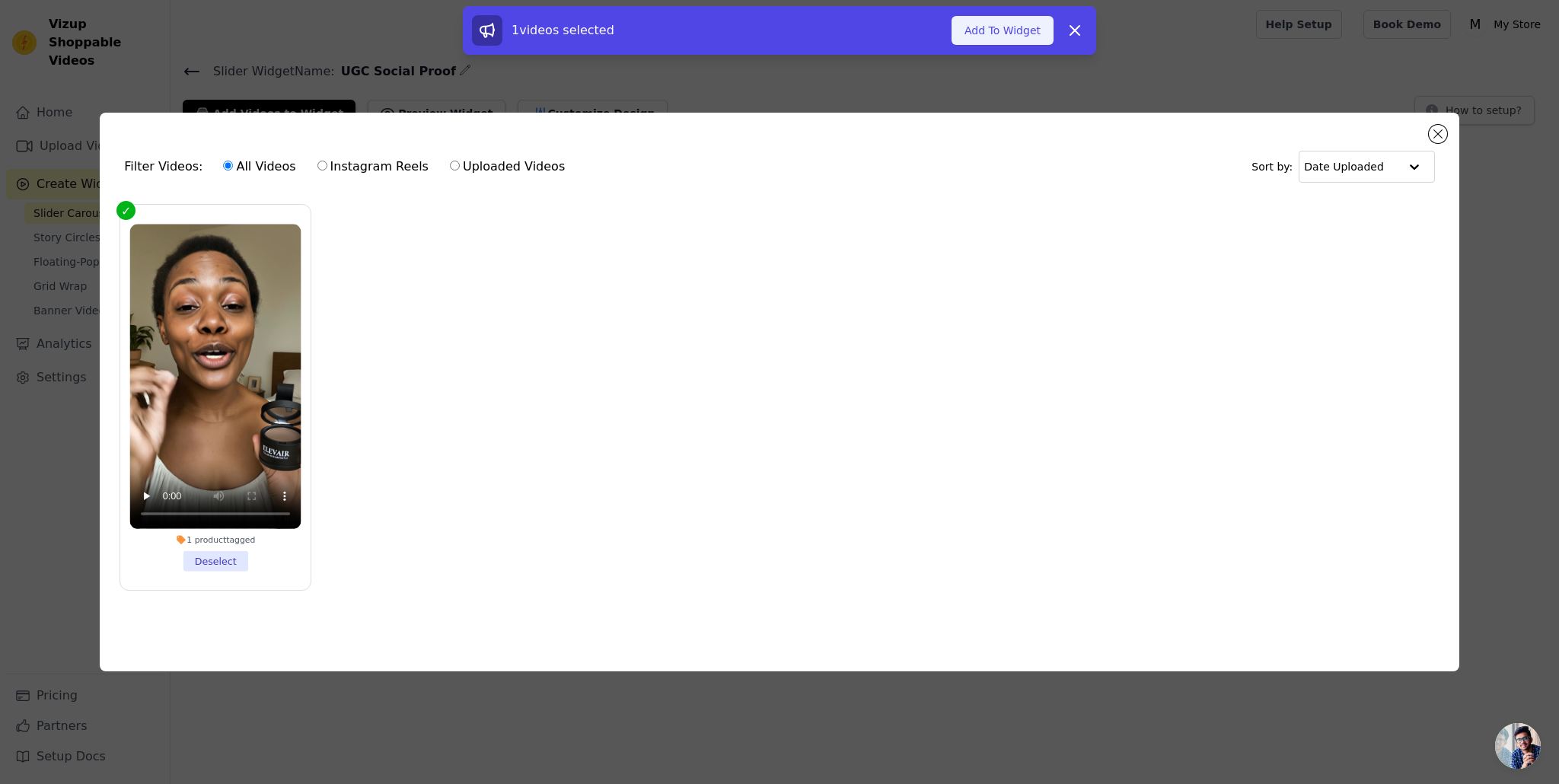
click at [988, 31] on button "Add To Widget" at bounding box center [1002, 30] width 102 height 29
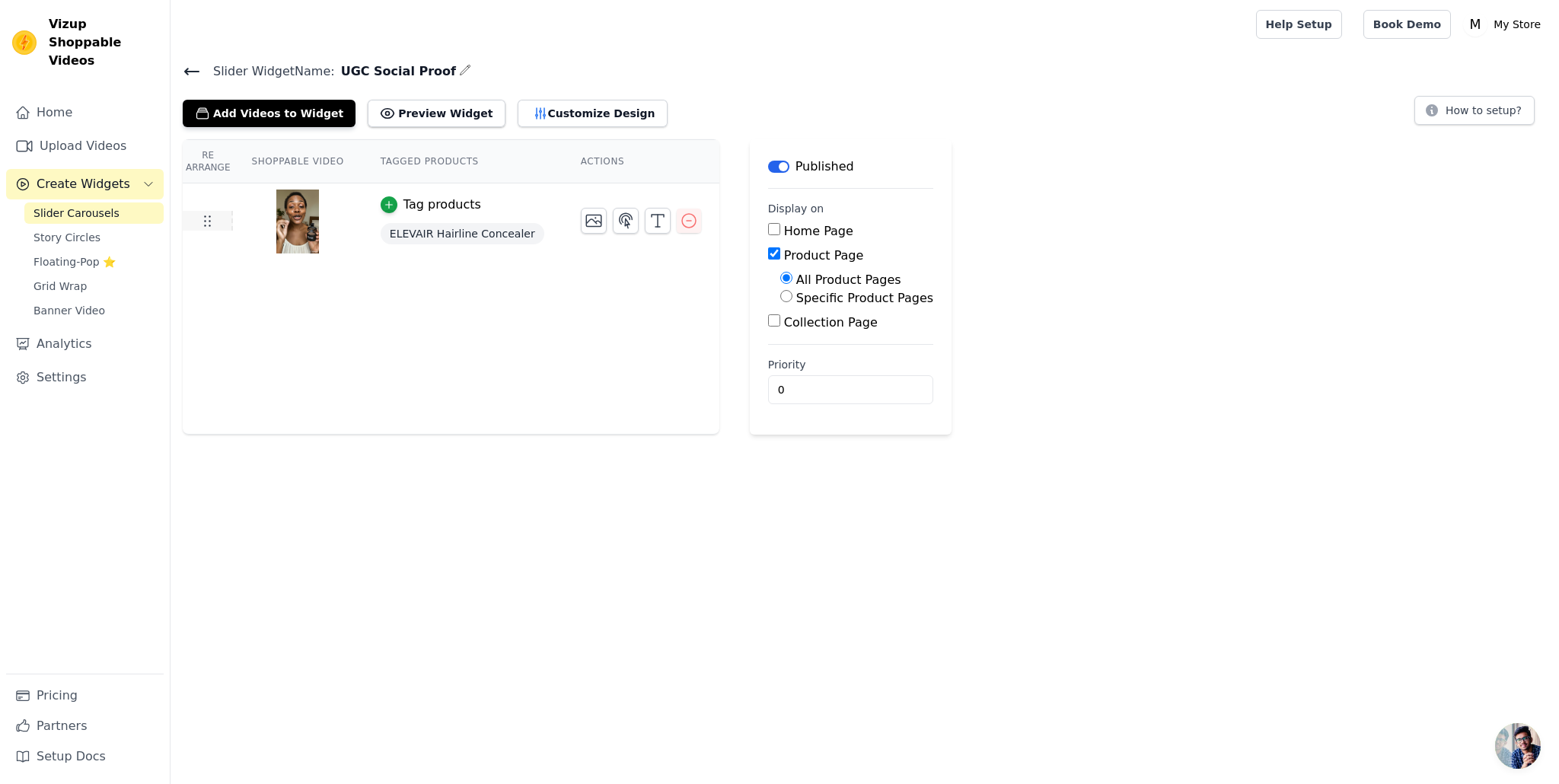
click at [228, 224] on td at bounding box center [207, 220] width 50 height 20
click at [125, 365] on link "Settings" at bounding box center [85, 377] width 158 height 30
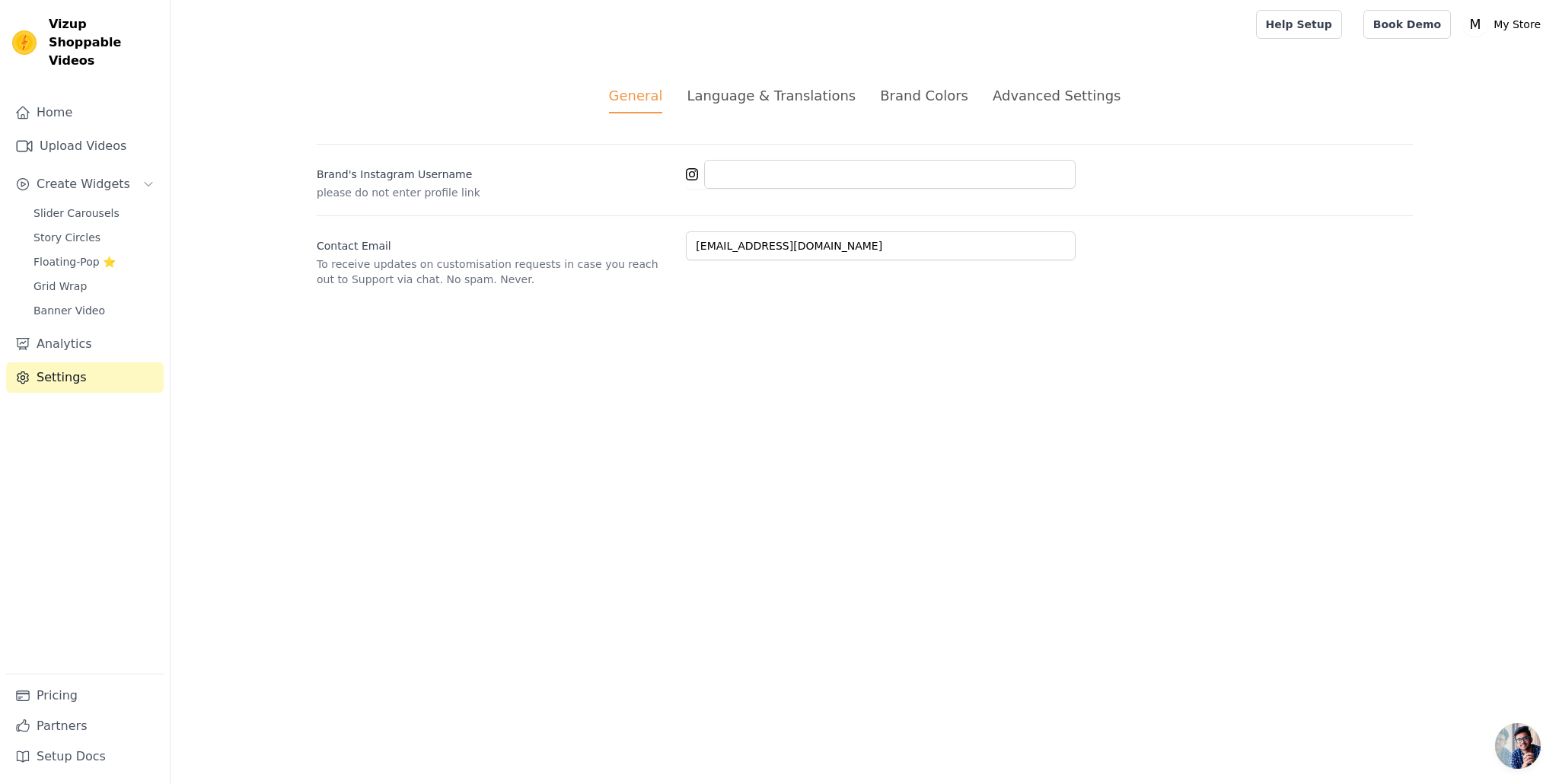
click at [818, 99] on div "Language & Translations" at bounding box center [771, 96] width 169 height 21
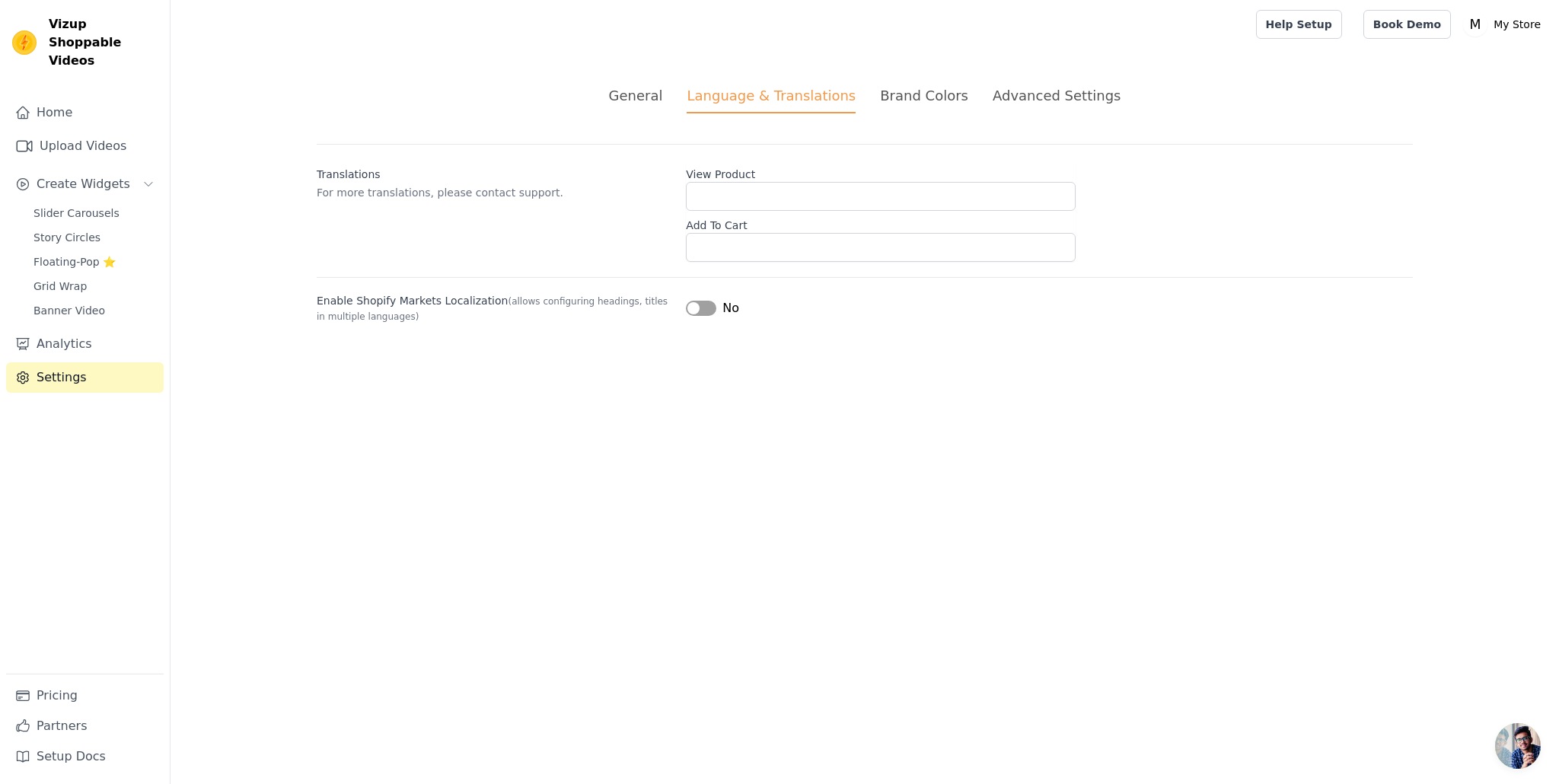
click at [1040, 97] on div "Advanced Settings" at bounding box center [1056, 96] width 128 height 21
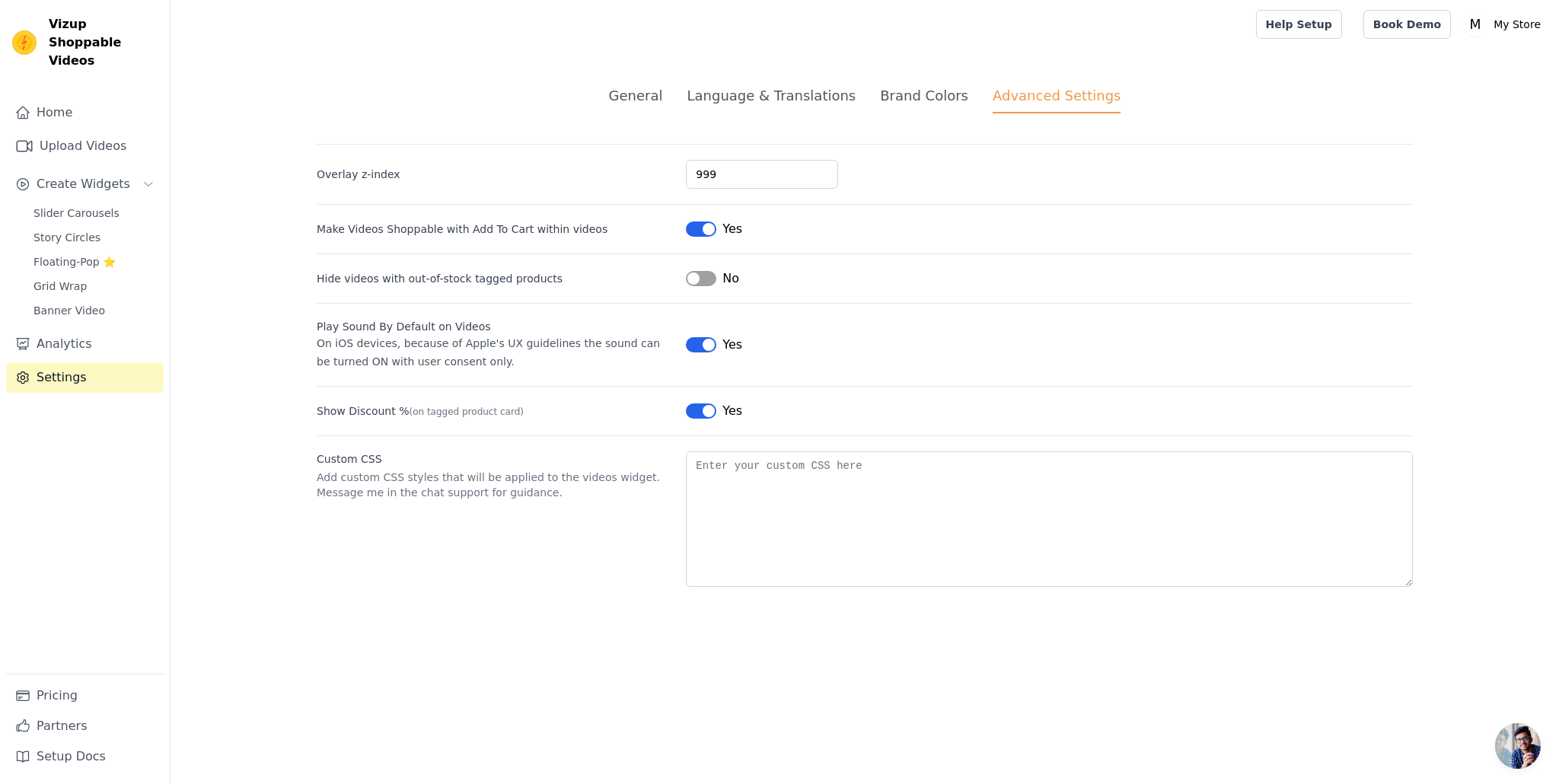
click at [796, 100] on div "Language & Translations" at bounding box center [771, 96] width 169 height 21
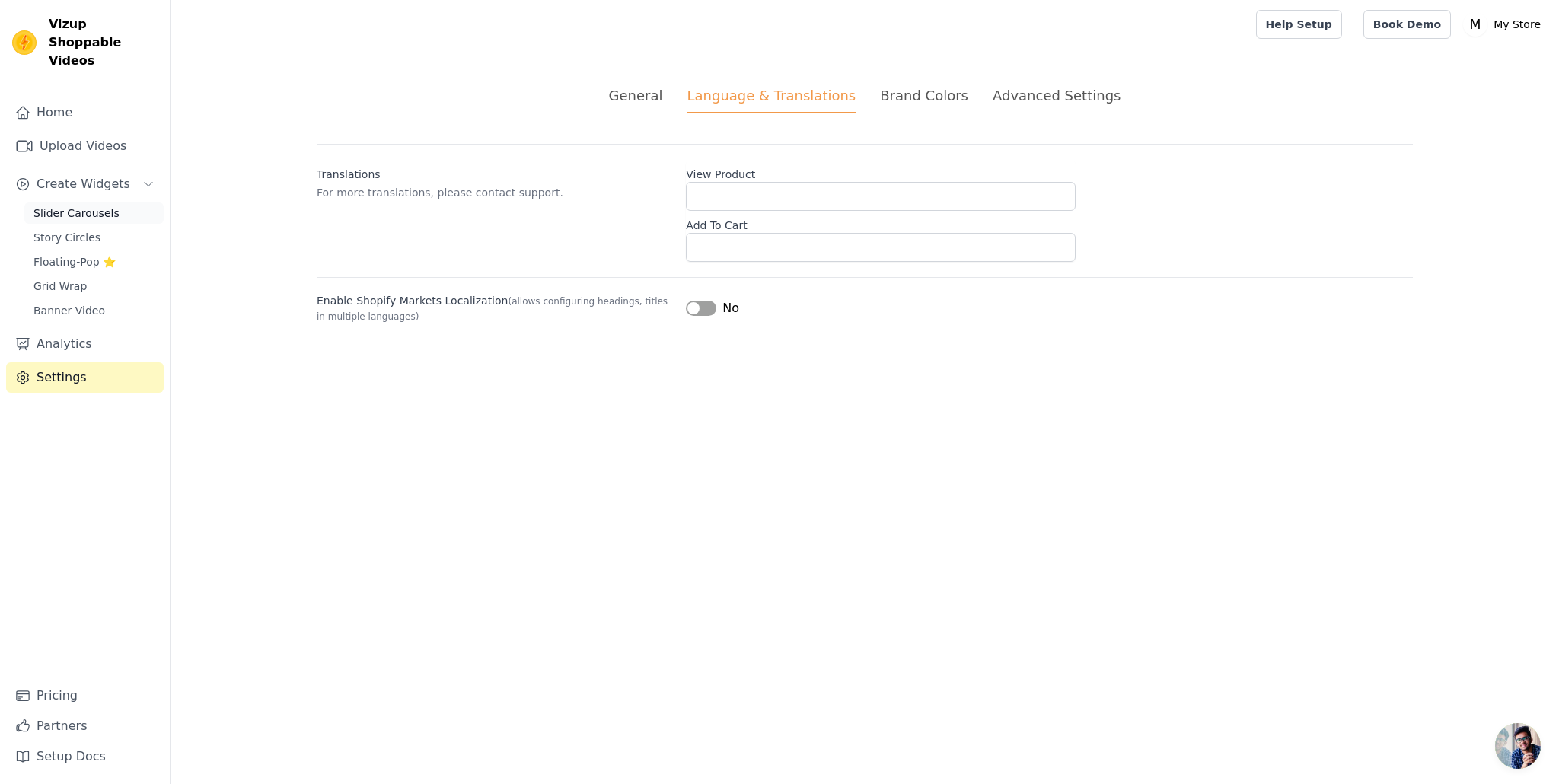
click at [101, 205] on span "Slider Carousels" at bounding box center [76, 213] width 86 height 15
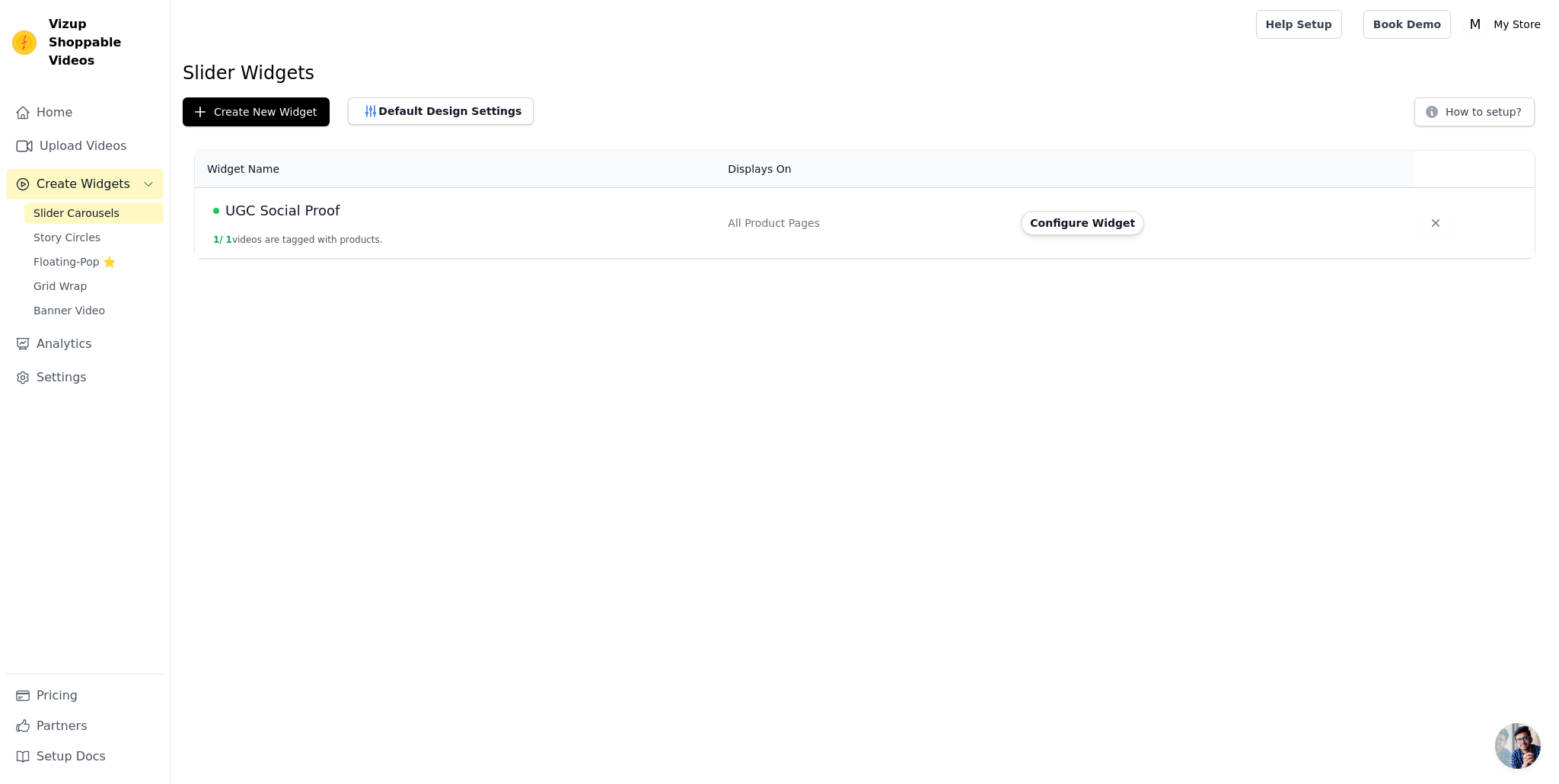
click at [313, 222] on td "UGC Social Proof 1 / 1 videos are tagged with products." at bounding box center [456, 223] width 524 height 70
click at [360, 204] on div "UGC Social Proof" at bounding box center [461, 211] width 496 height 21
click at [403, 112] on button "Default Design Settings" at bounding box center [440, 110] width 185 height 28
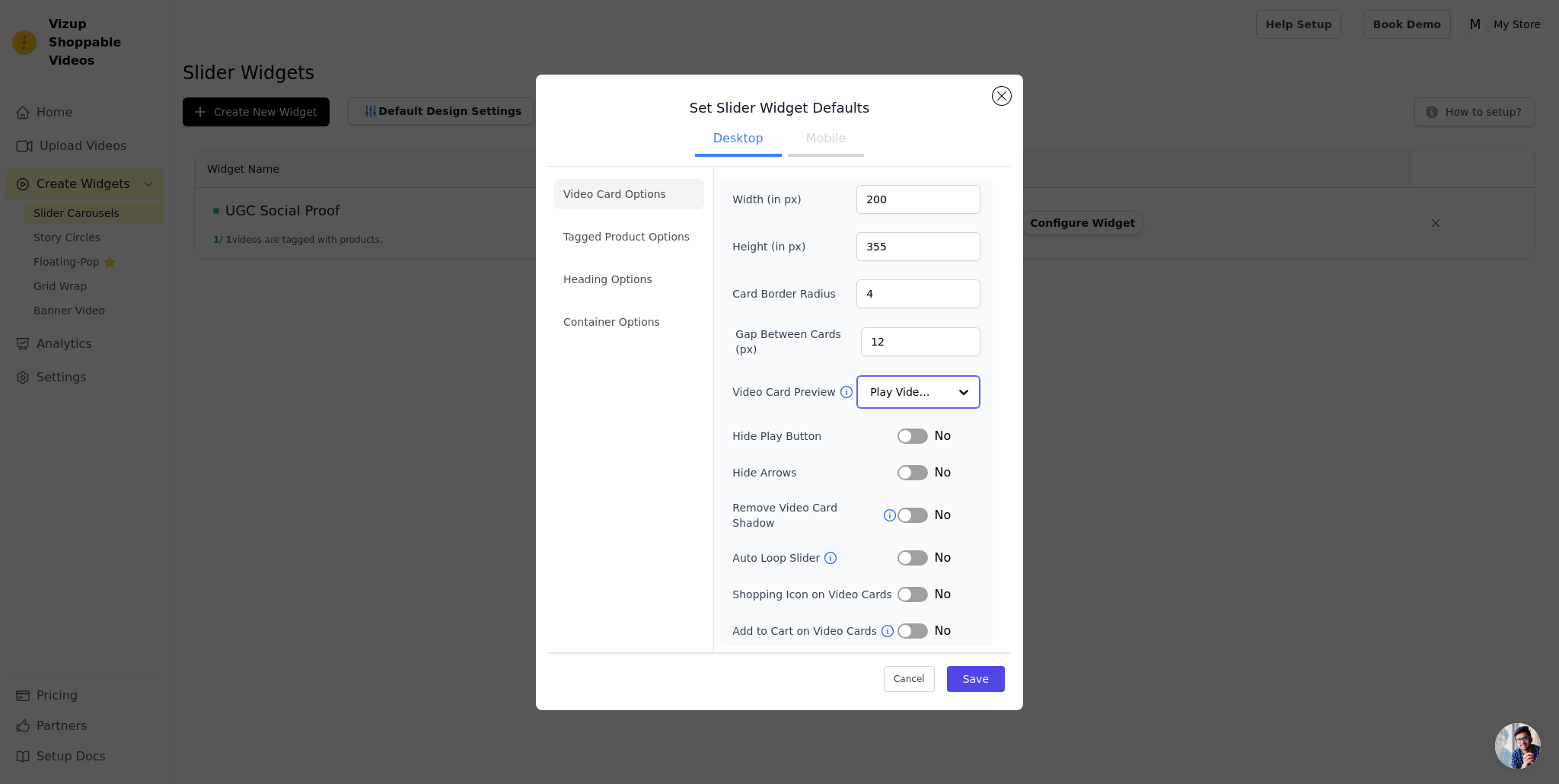
click at [958, 403] on div at bounding box center [964, 392] width 30 height 30
click at [938, 476] on div "Play On Hover" at bounding box center [918, 492] width 125 height 32
click at [932, 395] on input "Video Card Preview" at bounding box center [909, 392] width 78 height 30
click at [928, 440] on div "Play Video In Loop" at bounding box center [918, 444] width 125 height 64
click at [936, 406] on input "Video Card Preview" at bounding box center [909, 392] width 78 height 30
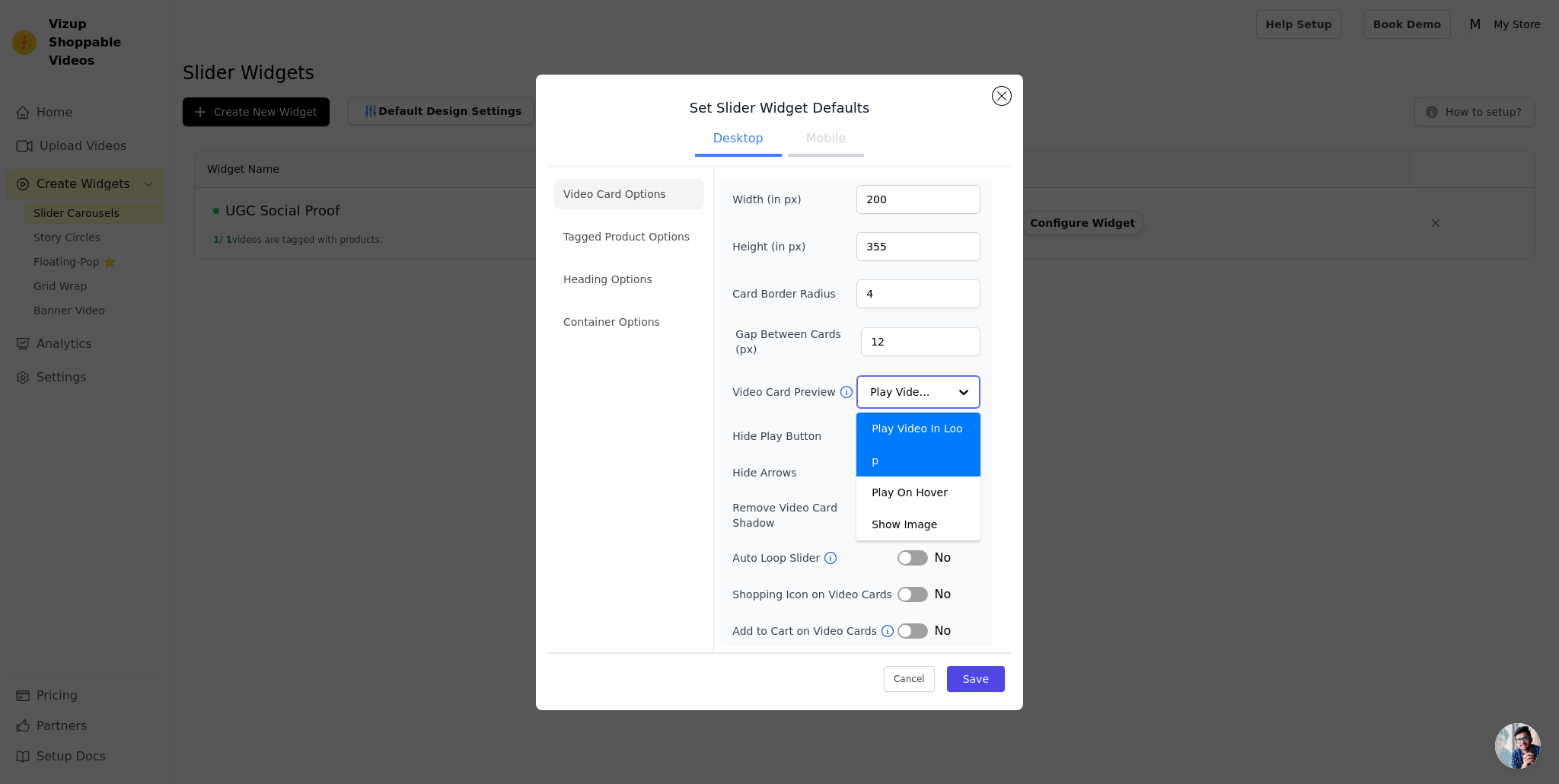
click at [930, 438] on div "Play Video In Loop" at bounding box center [918, 444] width 125 height 64
click at [918, 441] on button "Label" at bounding box center [913, 435] width 30 height 15
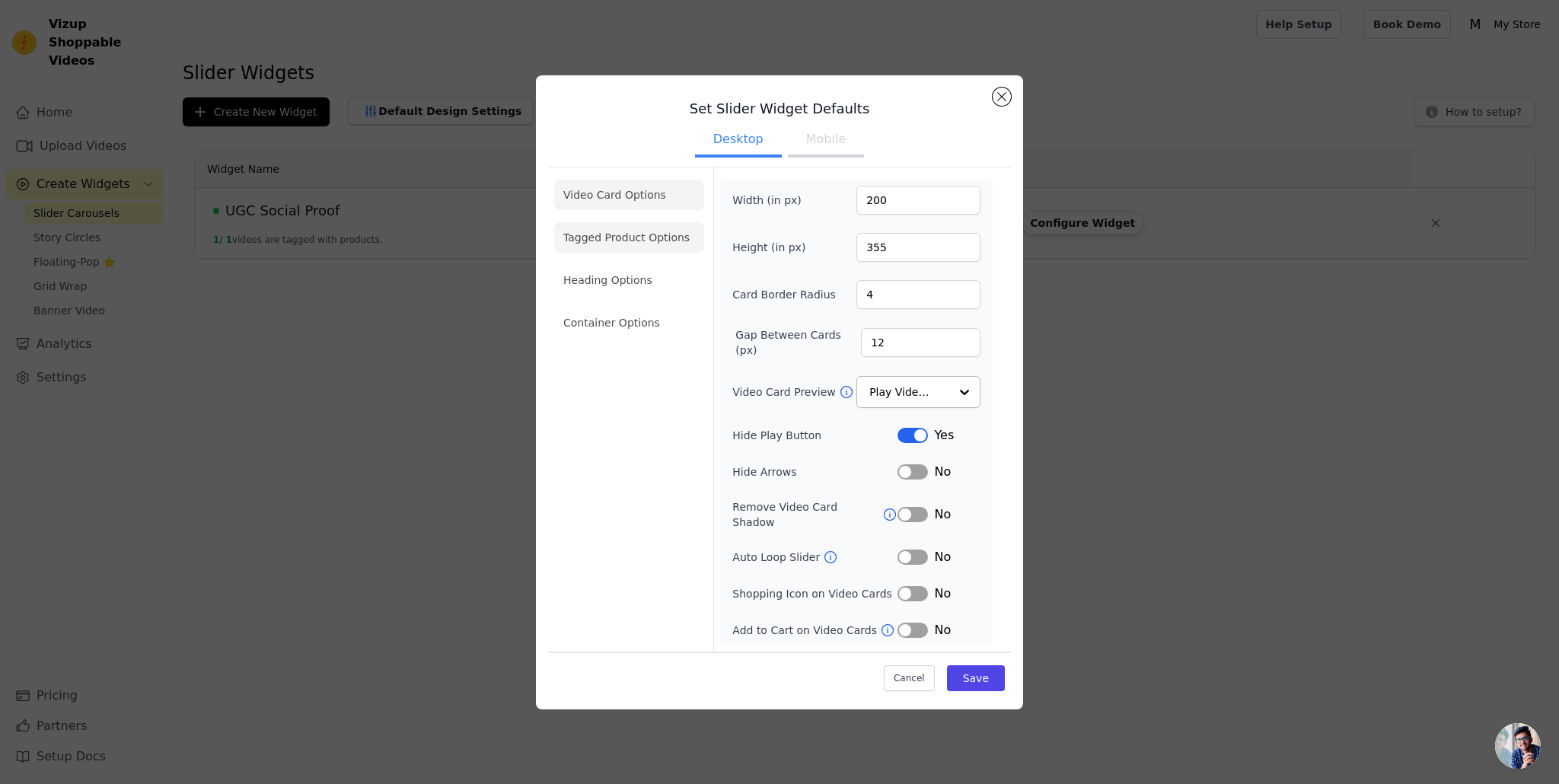
click at [644, 246] on li "Tagged Product Options" at bounding box center [629, 238] width 150 height 30
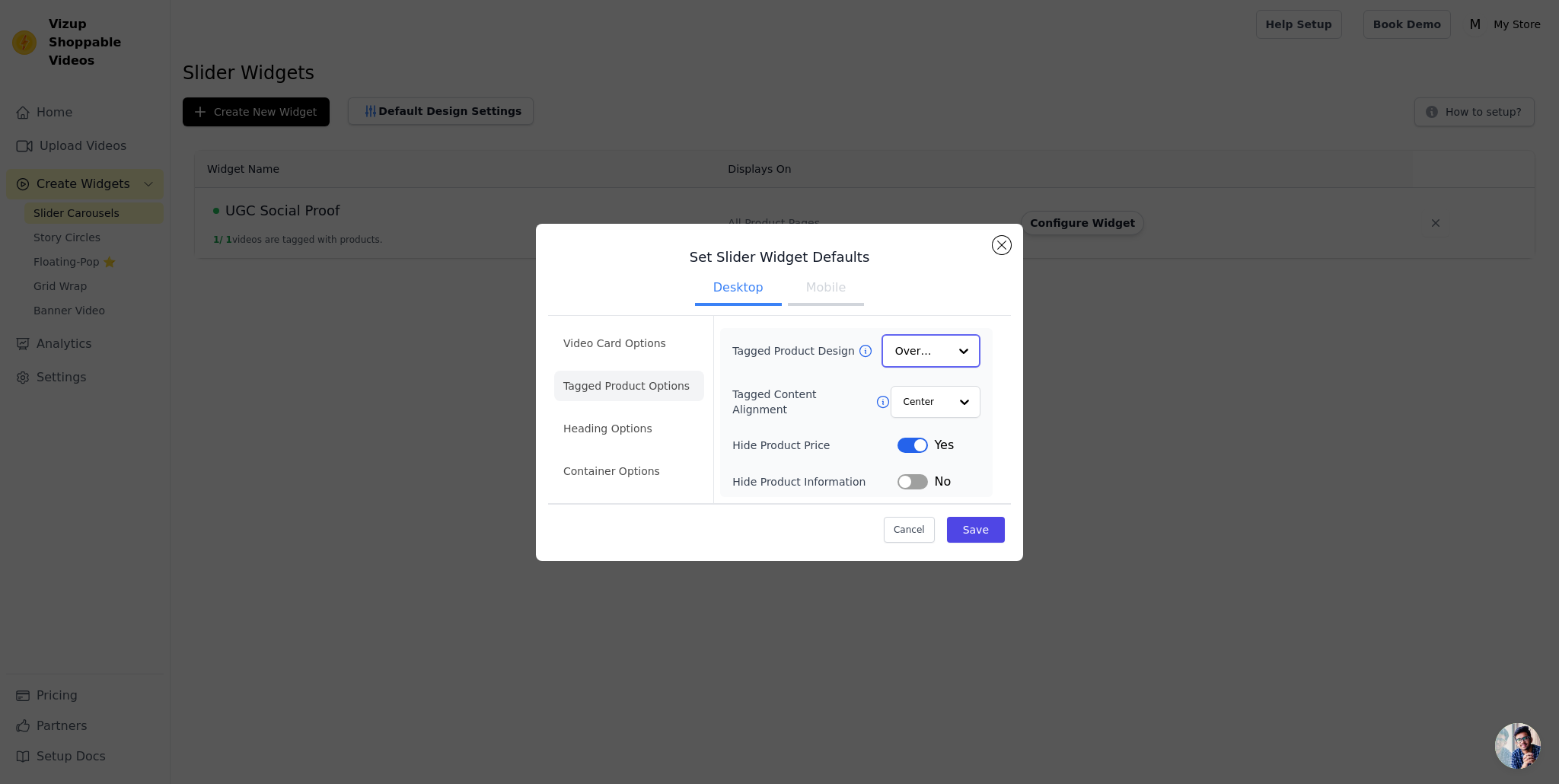
click at [956, 356] on div at bounding box center [964, 351] width 30 height 30
click at [956, 354] on div at bounding box center [964, 351] width 30 height 30
click at [926, 450] on div "Minimalist" at bounding box center [931, 451] width 99 height 32
drag, startPoint x: 906, startPoint y: 485, endPoint x: 895, endPoint y: 487, distance: 11.2
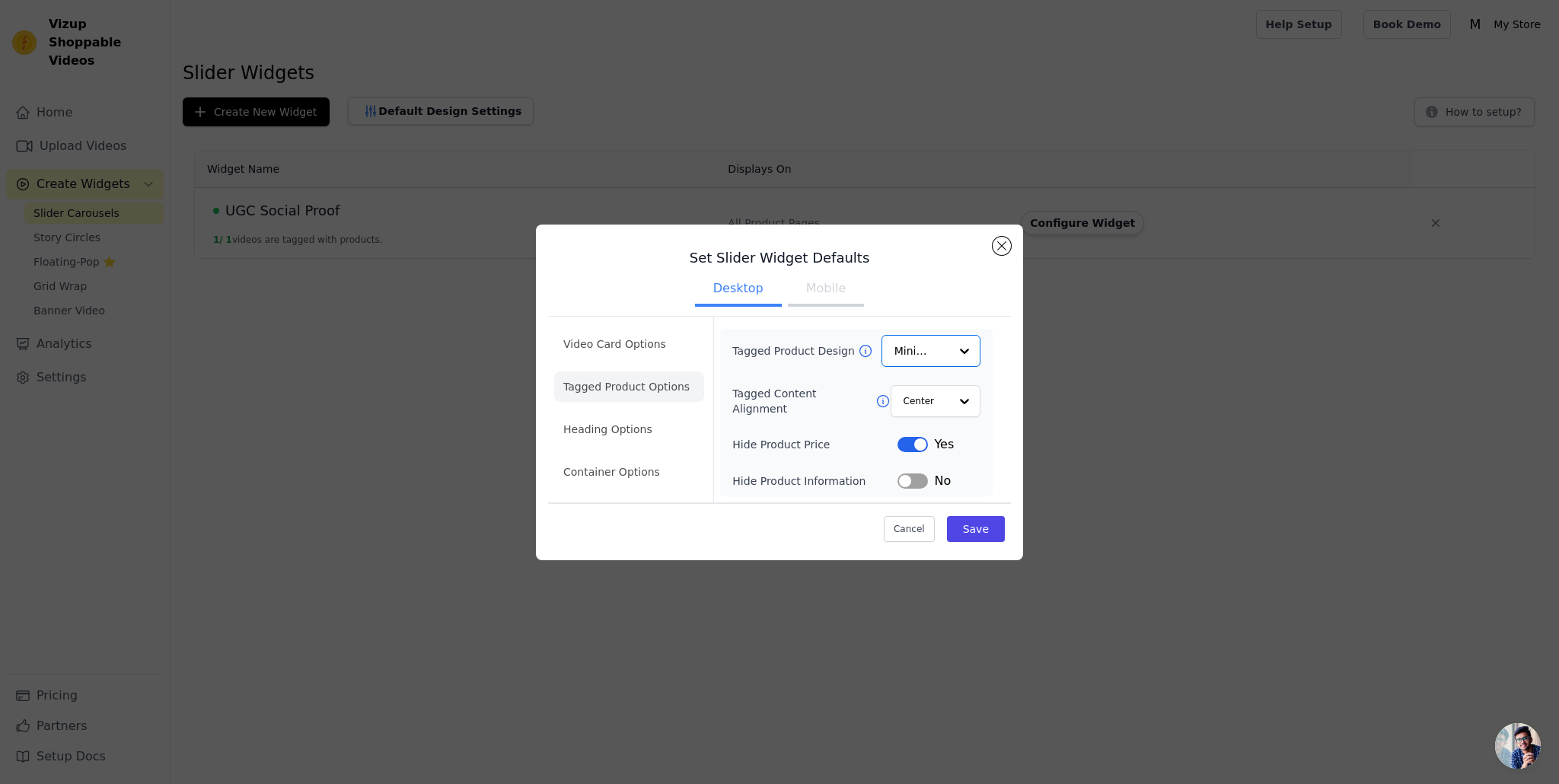
click at [905, 485] on button "Label" at bounding box center [913, 481] width 30 height 15
click at [825, 288] on button "Mobile" at bounding box center [826, 289] width 76 height 33
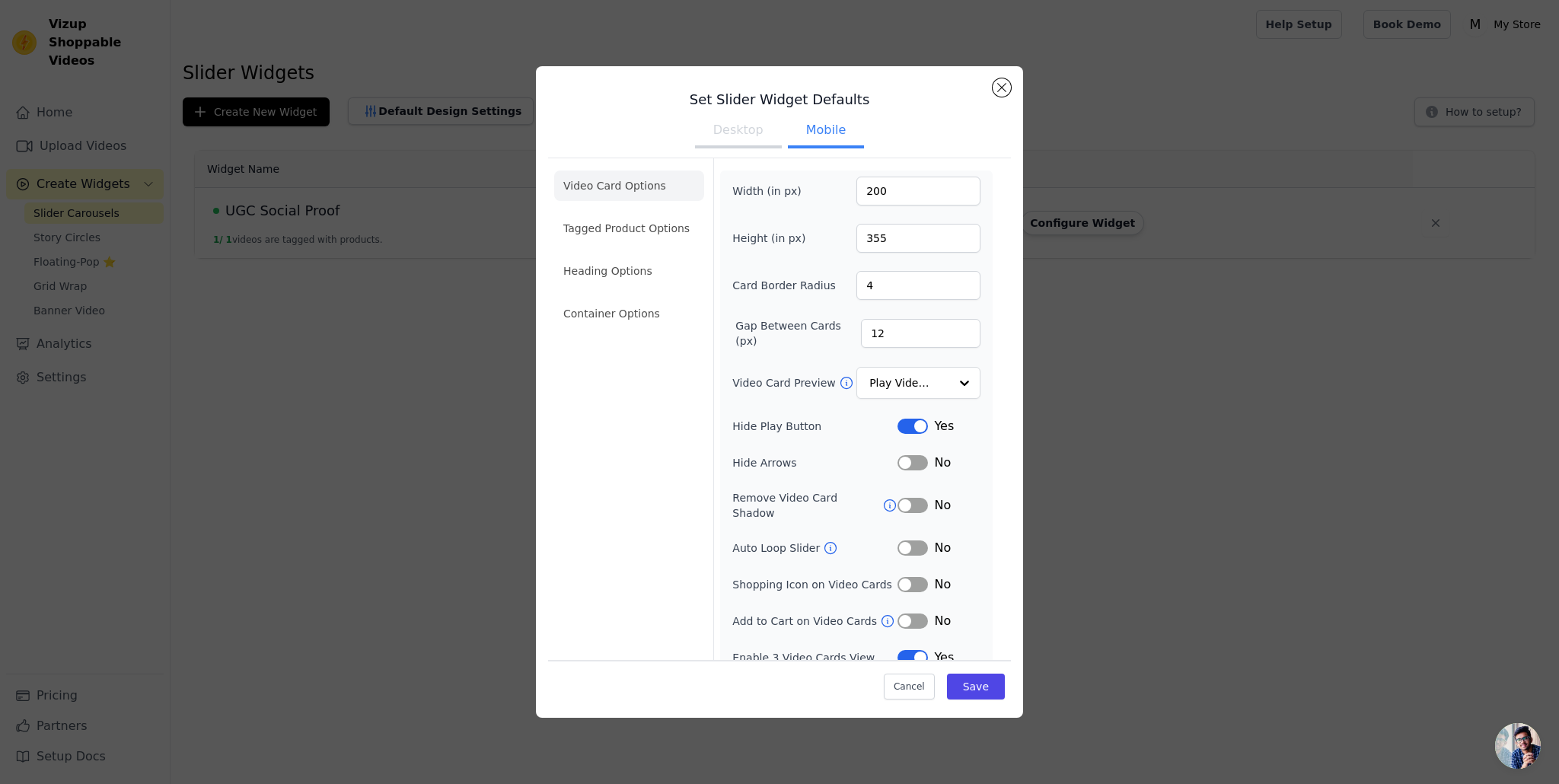
scroll to position [7, 0]
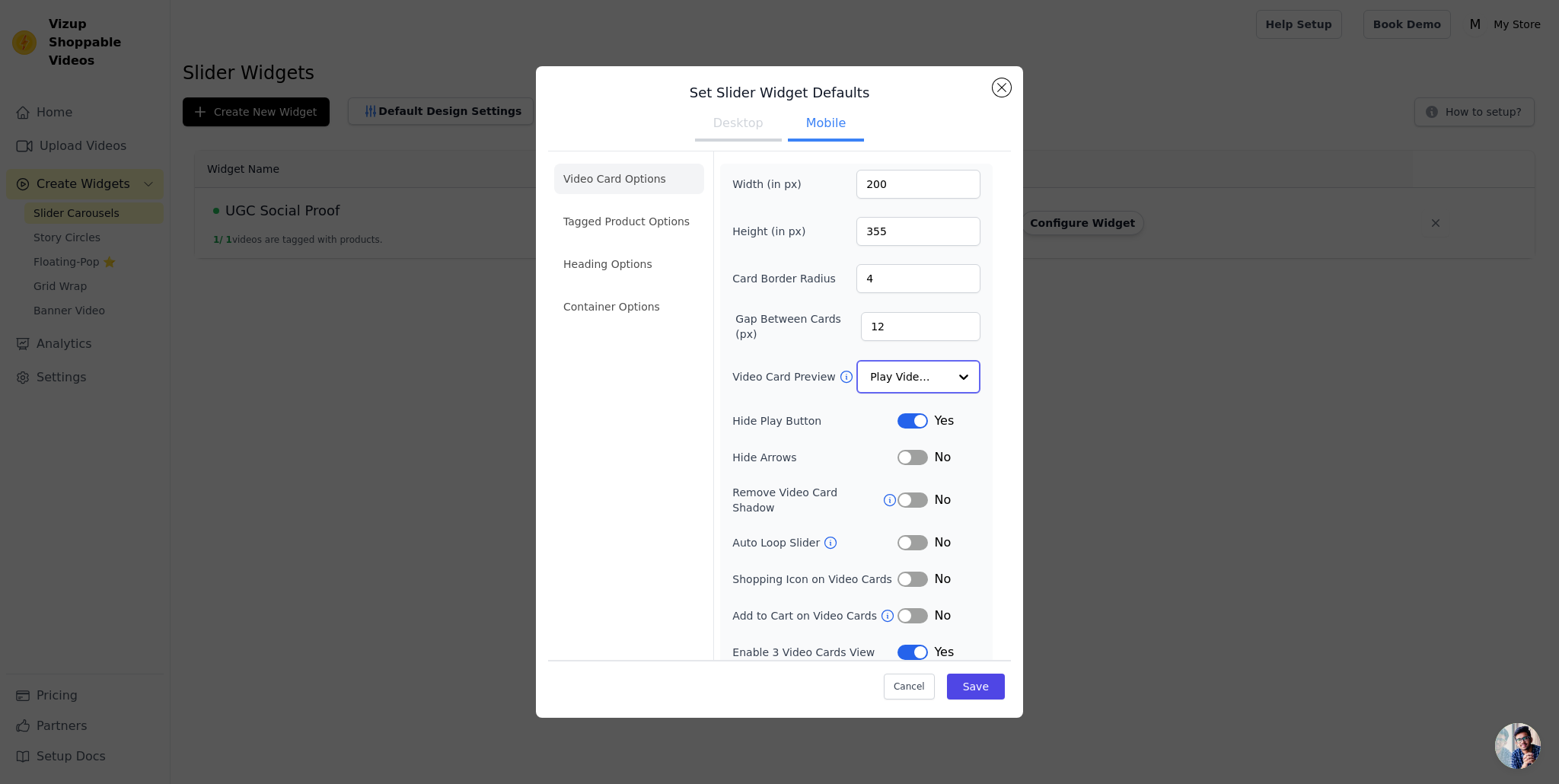
click at [897, 372] on input "Video Card Preview" at bounding box center [909, 376] width 78 height 30
click at [947, 412] on div "Play Video In Loop" at bounding box center [918, 429] width 125 height 64
click at [610, 255] on li "Heading Options" at bounding box center [629, 262] width 150 height 30
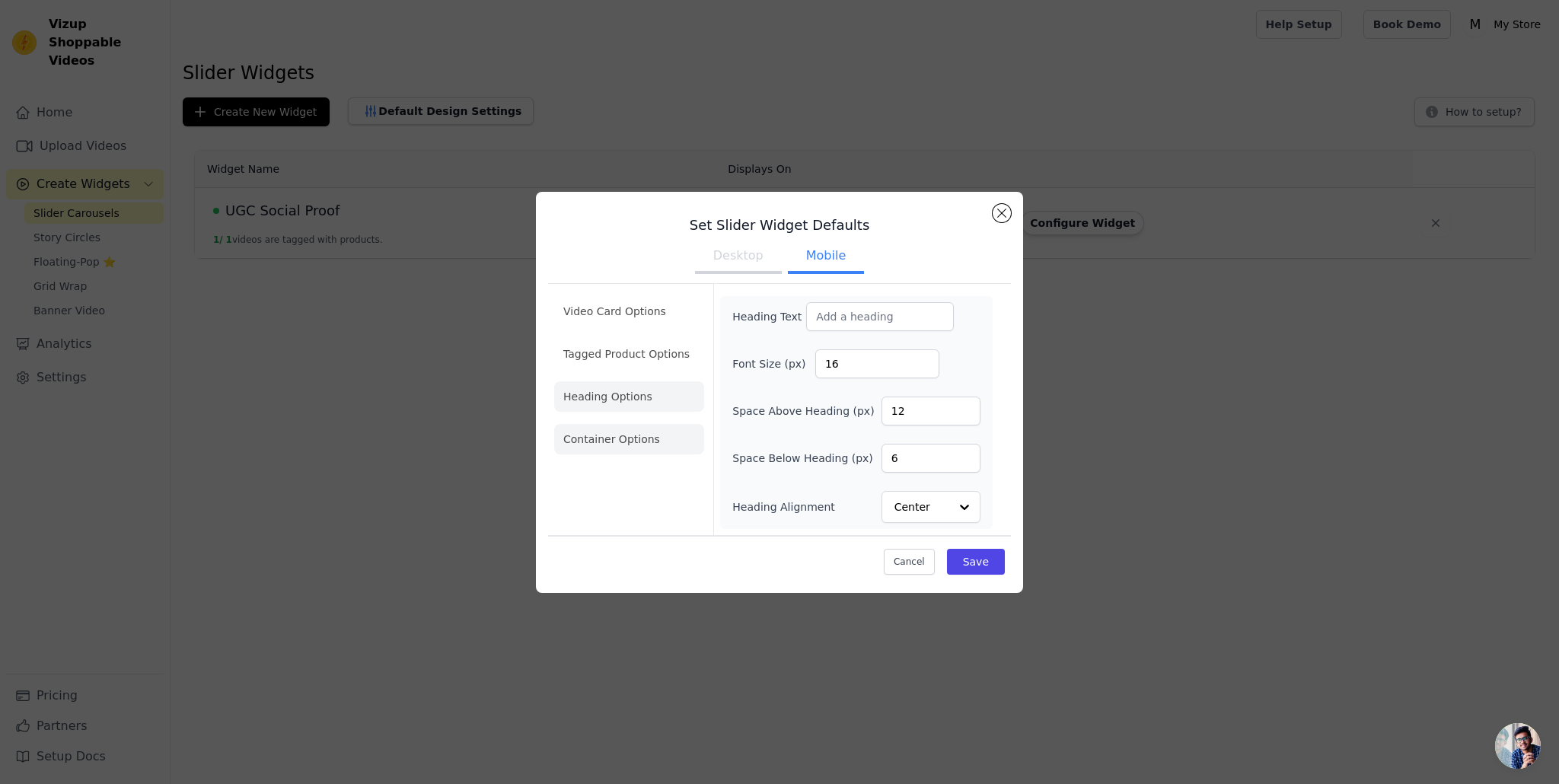
click at [628, 439] on li "Container Options" at bounding box center [629, 439] width 150 height 30
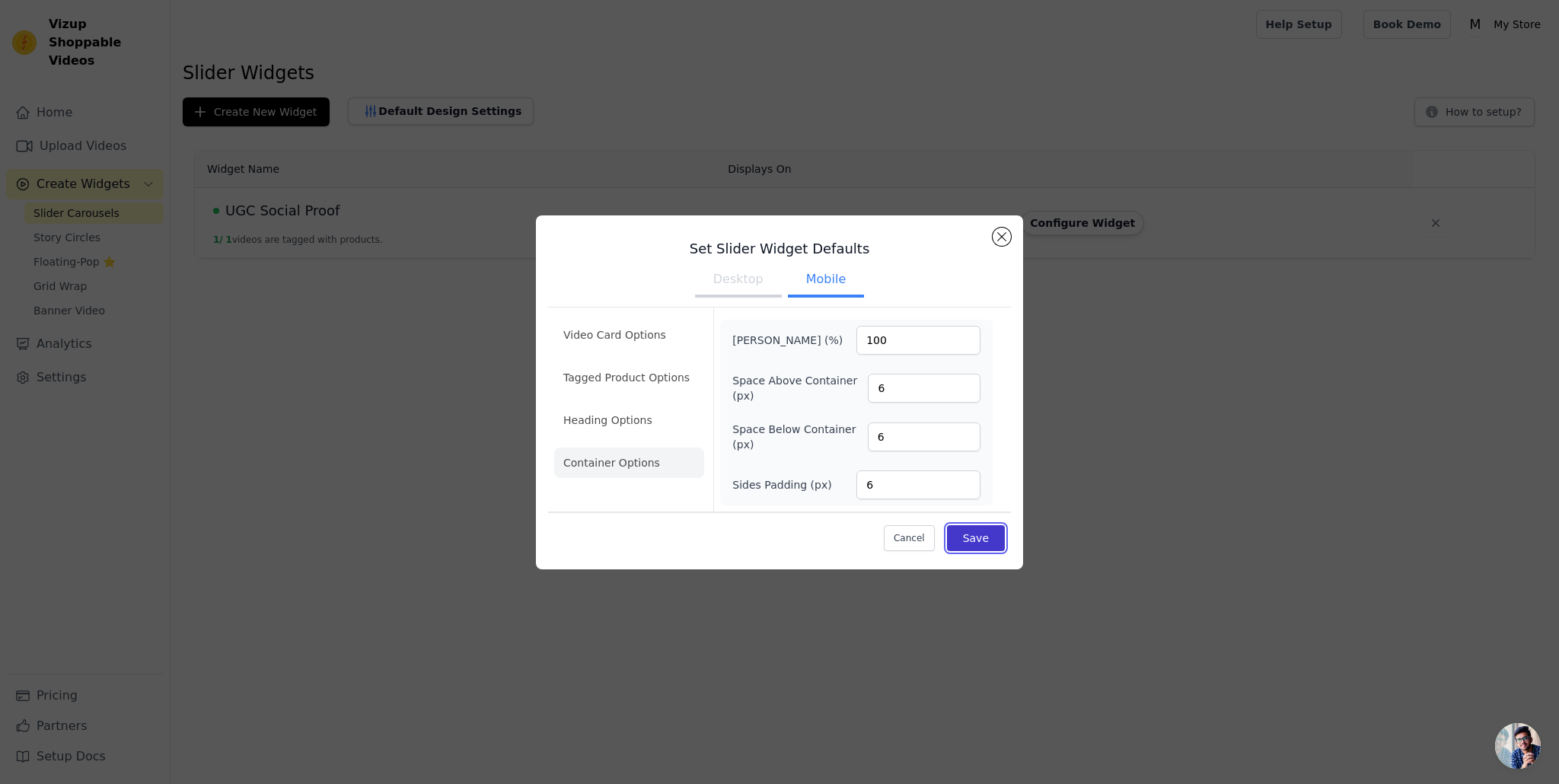
click at [959, 532] on button "Save" at bounding box center [975, 537] width 58 height 26
